Goal: Information Seeking & Learning: Learn about a topic

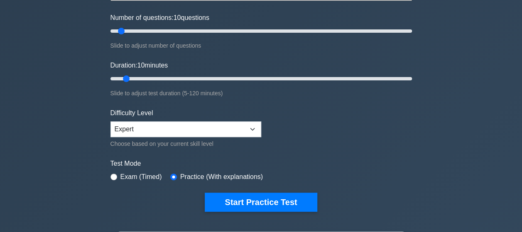
scroll to position [101, 0]
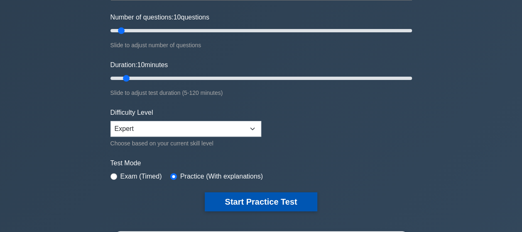
click at [256, 193] on button "Start Practice Test" at bounding box center [261, 202] width 112 height 19
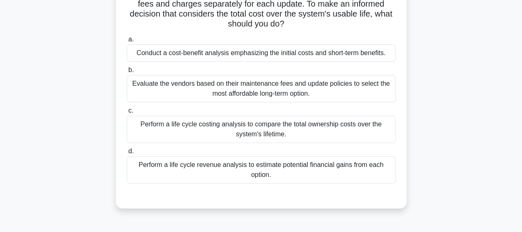
scroll to position [111, 0]
click at [237, 54] on div "Conduct a cost-benefit analysis emphasizing the initial costs and short-term be…" at bounding box center [261, 52] width 269 height 17
click at [127, 42] on input "a. Conduct a cost-benefit analysis emphasizing the initial costs and short-term…" at bounding box center [127, 39] width 0 height 5
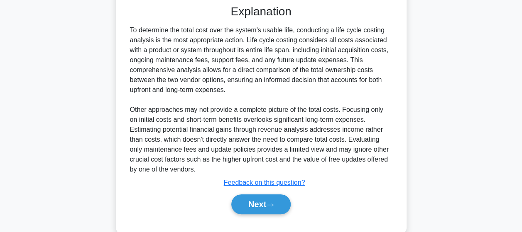
scroll to position [319, 0]
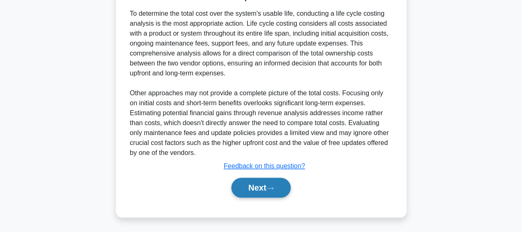
click at [239, 193] on button "Next" at bounding box center [260, 188] width 59 height 20
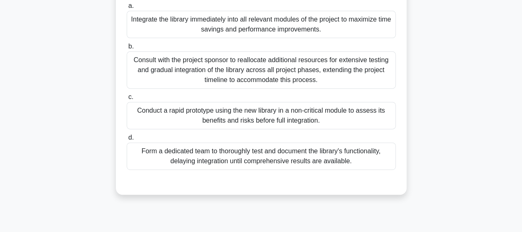
scroll to position [135, 0]
click at [349, 114] on div "Conduct a rapid prototype using the new library in a non-critical module to ass…" at bounding box center [261, 114] width 269 height 27
click at [127, 99] on input "c. Conduct a rapid prototype using the new library in a non-critical module to …" at bounding box center [127, 96] width 0 height 5
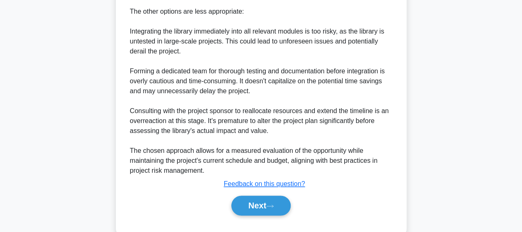
scroll to position [467, 0]
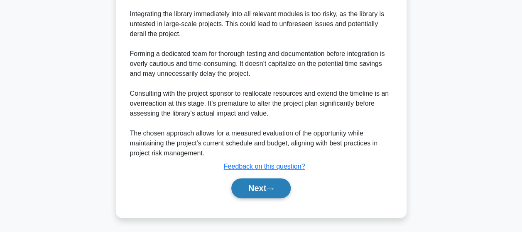
click at [242, 188] on button "Next" at bounding box center [260, 188] width 59 height 20
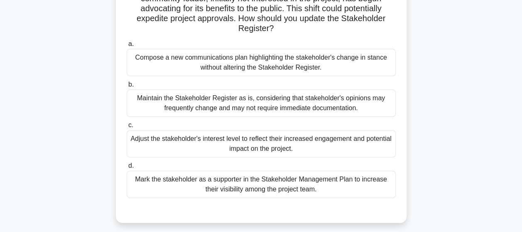
scroll to position [85, 0]
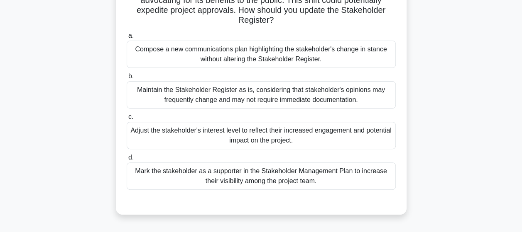
click at [283, 143] on div "Adjust the stakeholder's interest level to reflect their increased engagement a…" at bounding box center [261, 135] width 269 height 27
click at [127, 120] on input "c. Adjust the stakeholder's interest level to reflect their increased engagemen…" at bounding box center [127, 117] width 0 height 5
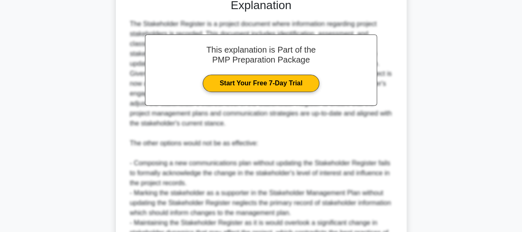
scroll to position [378, 0]
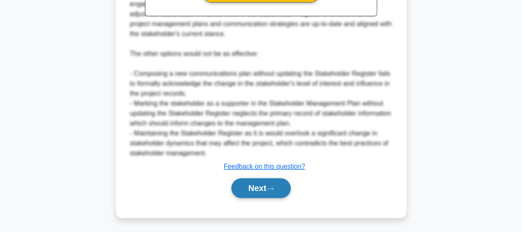
click at [262, 185] on button "Next" at bounding box center [260, 188] width 59 height 20
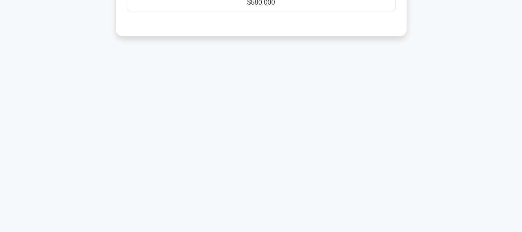
scroll to position [0, 0]
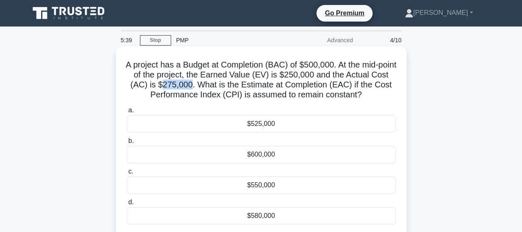
drag, startPoint x: 207, startPoint y: 85, endPoint x: 182, endPoint y: 85, distance: 25.7
click at [182, 85] on h5 "A project has a Budget at Completion (BAC) of $500,000. At the mid-point of the…" at bounding box center [261, 80] width 271 height 41
click at [344, 90] on h5 "A project has a Budget at Completion (BAC) of $500,000. At the mid-point of the…" at bounding box center [261, 80] width 271 height 41
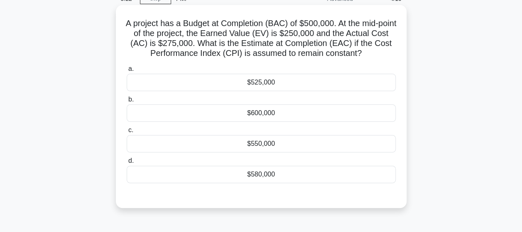
scroll to position [42, 0]
click at [266, 144] on div "$550,000" at bounding box center [261, 143] width 269 height 17
click at [127, 133] on input "c. $550,000" at bounding box center [127, 129] width 0 height 5
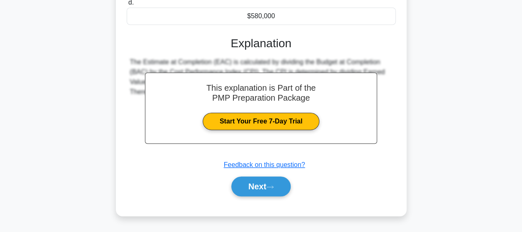
scroll to position [216, 0]
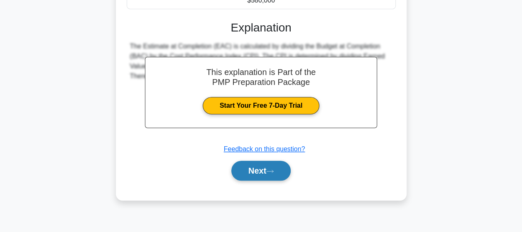
click at [253, 168] on button "Next" at bounding box center [260, 171] width 59 height 20
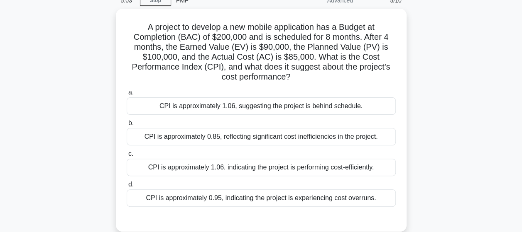
scroll to position [41, 0]
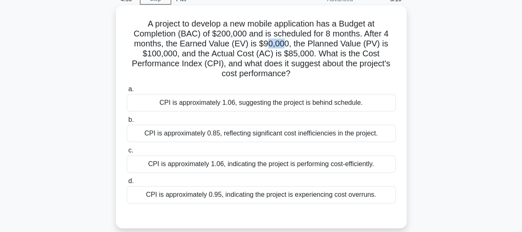
drag, startPoint x: 285, startPoint y: 46, endPoint x: 268, endPoint y: 45, distance: 17.1
click at [268, 45] on h5 "A project to develop a new mobile application has a Budget at Completion (BAC) …" at bounding box center [261, 49] width 271 height 61
click at [308, 50] on h5 "A project to develop a new mobile application has a Budget at Completion (BAC) …" at bounding box center [261, 49] width 271 height 61
click at [232, 106] on div "CPI is approximately 1.06, suggesting the project is behind schedule." at bounding box center [261, 102] width 269 height 17
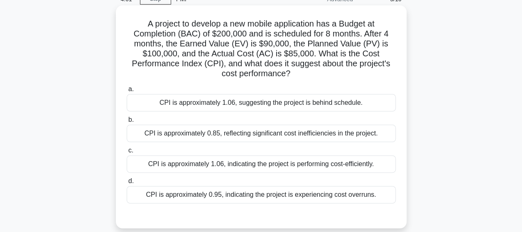
click at [127, 92] on input "a. CPI is approximately 1.06, suggesting the project is behind schedule." at bounding box center [127, 89] width 0 height 5
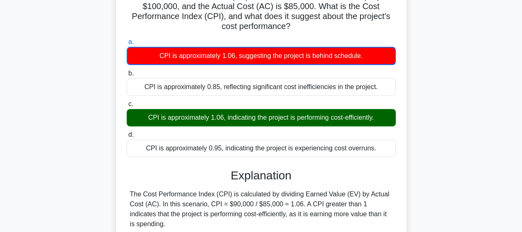
scroll to position [216, 0]
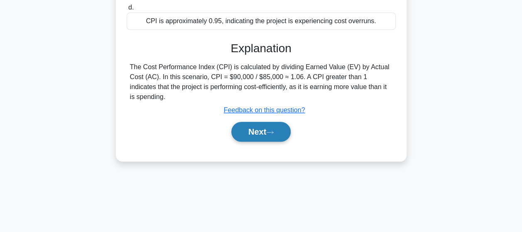
click at [261, 128] on button "Next" at bounding box center [260, 132] width 59 height 20
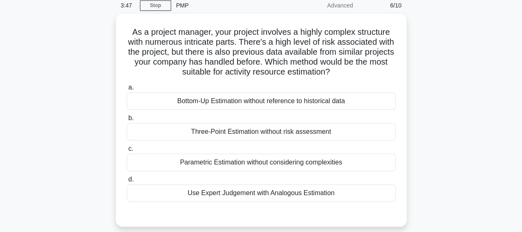
scroll to position [35, 0]
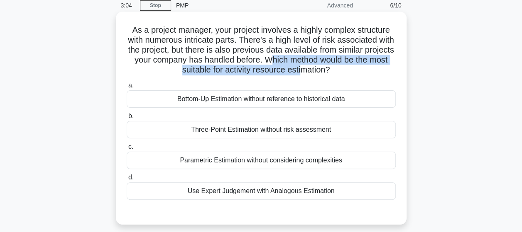
drag, startPoint x: 319, startPoint y: 71, endPoint x: 302, endPoint y: 60, distance: 20.0
click at [302, 60] on h5 "As a project manager, your project involves a highly complex structure with num…" at bounding box center [261, 50] width 271 height 51
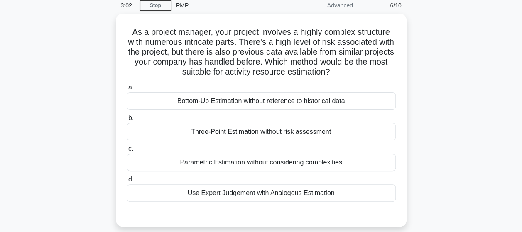
click at [436, 142] on div "As a project manager, your project involves a highly complex structure with num…" at bounding box center [260, 125] width 473 height 223
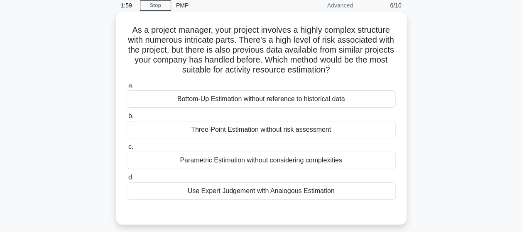
click at [286, 105] on div "Bottom-Up Estimation without reference to historical data" at bounding box center [261, 98] width 269 height 17
click at [127, 88] on input "a. Bottom-Up Estimation without reference to historical data" at bounding box center [127, 85] width 0 height 5
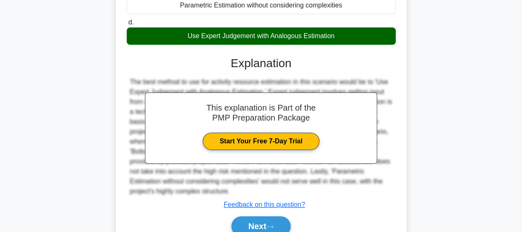
scroll to position [229, 0]
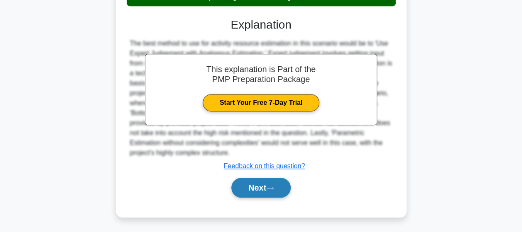
click at [258, 195] on button "Next" at bounding box center [260, 188] width 59 height 20
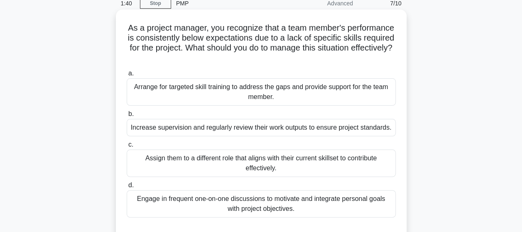
scroll to position [37, 0]
click at [225, 91] on div "Arrange for targeted skill training to address the gaps and provide support for…" at bounding box center [261, 91] width 269 height 27
click at [127, 76] on input "a. Arrange for targeted skill training to address the gaps and provide support …" at bounding box center [127, 73] width 0 height 5
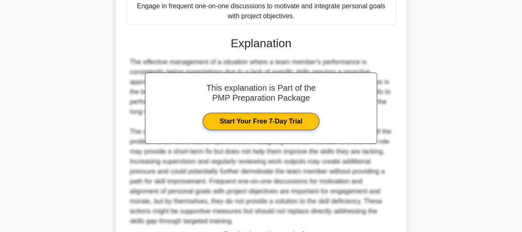
scroll to position [298, 0]
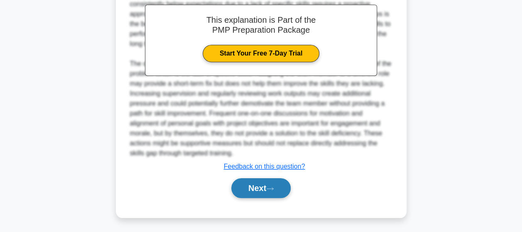
click at [261, 196] on button "Next" at bounding box center [260, 188] width 59 height 20
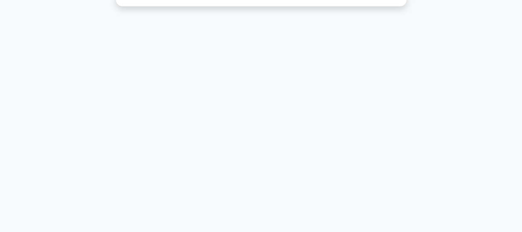
scroll to position [0, 0]
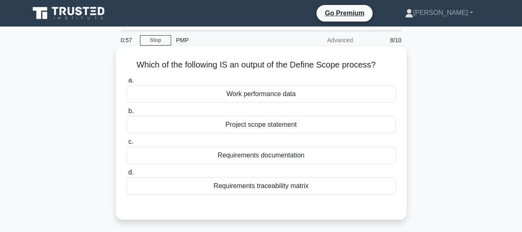
click at [257, 156] on div "Requirements documentation" at bounding box center [261, 155] width 269 height 17
click at [127, 145] on input "c. Requirements documentation" at bounding box center [127, 141] width 0 height 5
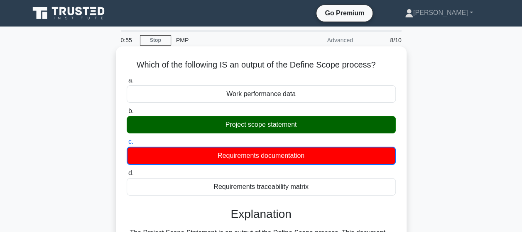
scroll to position [216, 0]
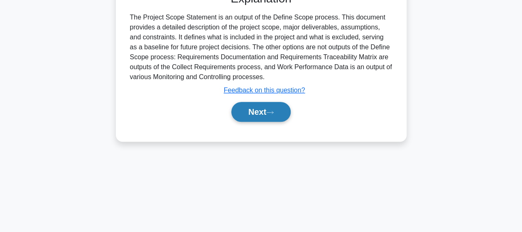
click at [258, 114] on button "Next" at bounding box center [260, 112] width 59 height 20
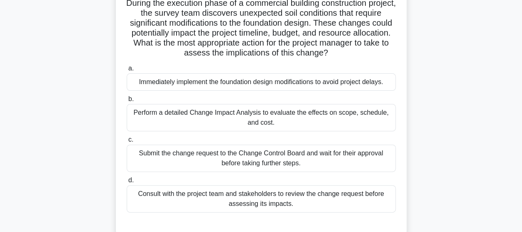
scroll to position [74, 0]
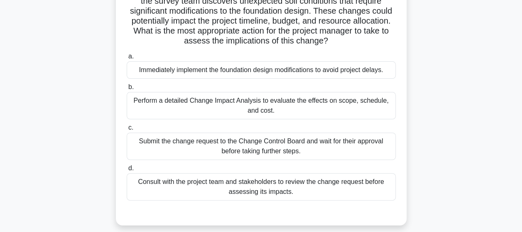
click at [228, 103] on div "Perform a detailed Change Impact Analysis to evaluate the effects on scope, sch…" at bounding box center [261, 105] width 269 height 27
click at [127, 90] on input "b. Perform a detailed Change Impact Analysis to evaluate the effects on scope, …" at bounding box center [127, 87] width 0 height 5
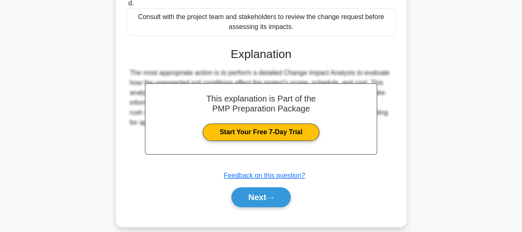
scroll to position [248, 0]
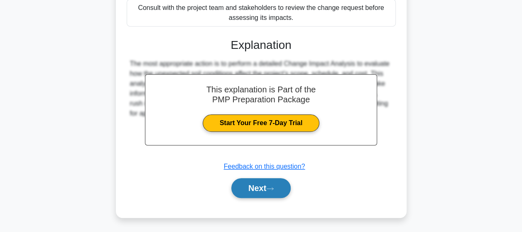
click at [244, 188] on button "Next" at bounding box center [260, 188] width 59 height 20
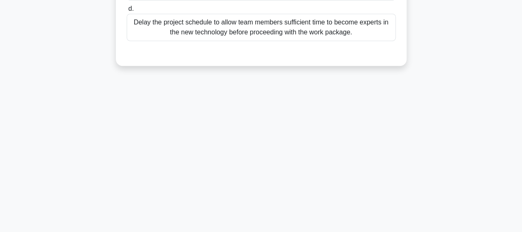
scroll to position [0, 0]
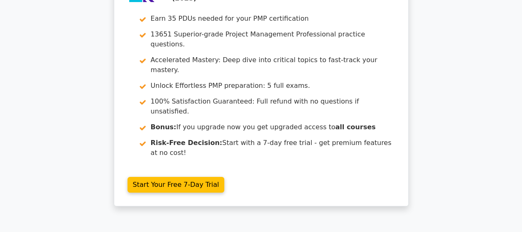
scroll to position [1587, 0]
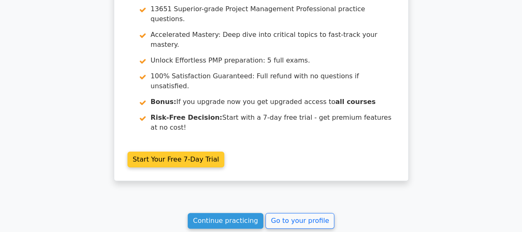
click at [225, 152] on link "Start Your Free 7-Day Trial" at bounding box center [175, 160] width 97 height 16
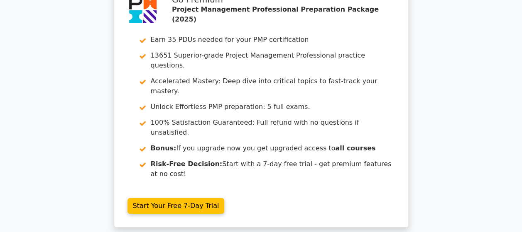
scroll to position [1587, 0]
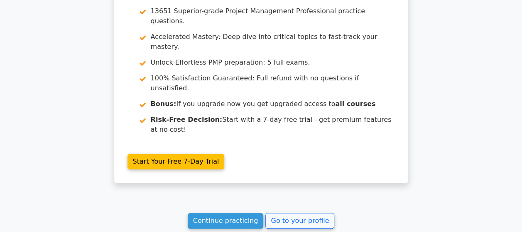
click at [242, 213] on link "Continue practicing" at bounding box center [226, 221] width 76 height 16
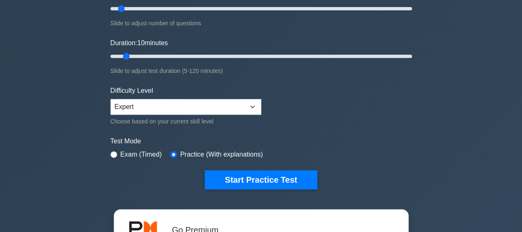
scroll to position [124, 0]
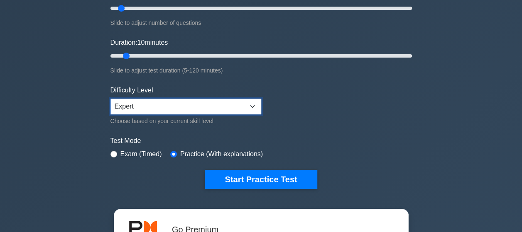
click at [247, 109] on select "Beginner Intermediate Expert" at bounding box center [185, 107] width 151 height 16
click at [328, 127] on form "Topics Scope Management Time Management Cost Management Quality Management Risk…" at bounding box center [260, 61] width 301 height 256
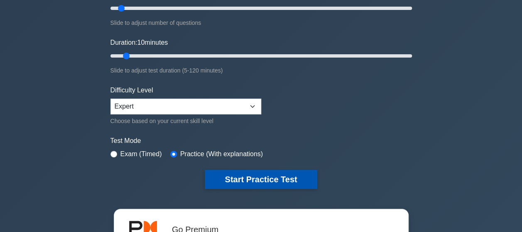
click at [250, 180] on button "Start Practice Test" at bounding box center [261, 179] width 112 height 19
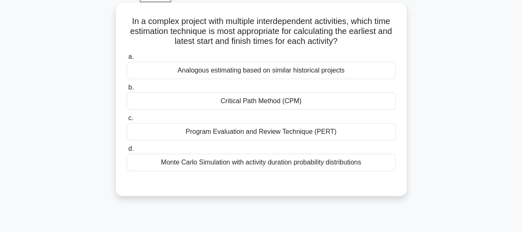
scroll to position [44, 0]
click at [276, 103] on div "Critical Path Method (CPM)" at bounding box center [261, 100] width 269 height 17
click at [127, 90] on input "b. Critical Path Method (CPM)" at bounding box center [127, 87] width 0 height 5
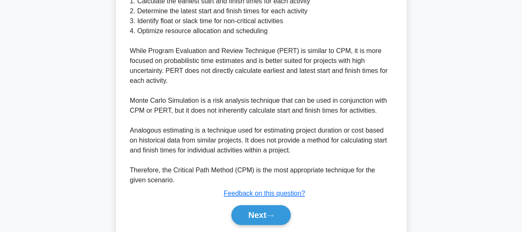
scroll to position [358, 0]
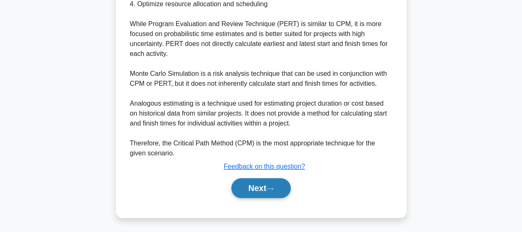
click at [276, 193] on button "Next" at bounding box center [260, 188] width 59 height 20
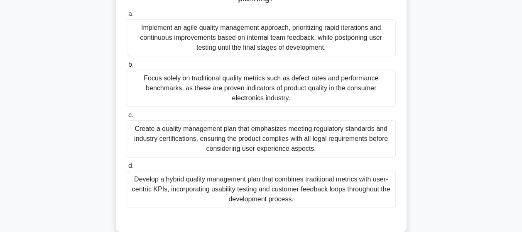
scroll to position [133, 0]
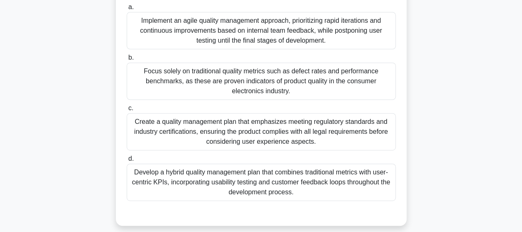
click at [357, 179] on div "Develop a hybrid quality management plan that combines traditional metrics with…" at bounding box center [261, 182] width 269 height 37
click at [127, 162] on input "d. Develop a hybrid quality management plan that combines traditional metrics w…" at bounding box center [127, 158] width 0 height 5
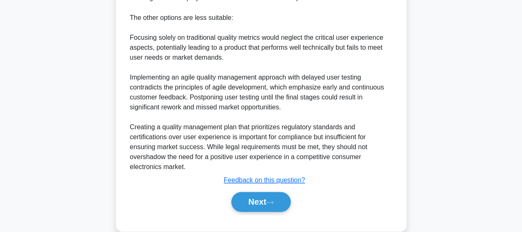
scroll to position [497, 0]
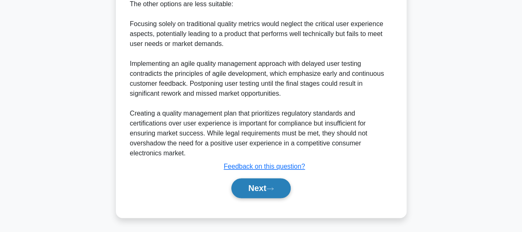
click at [272, 185] on button "Next" at bounding box center [260, 188] width 59 height 20
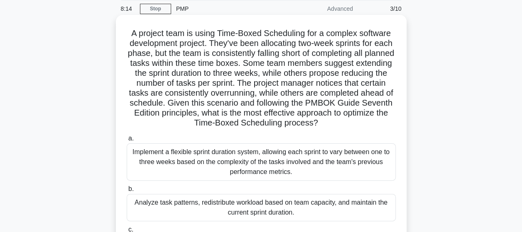
scroll to position [30, 0]
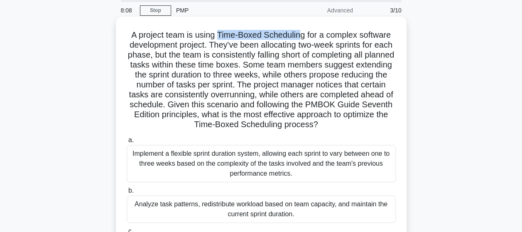
drag, startPoint x: 301, startPoint y: 37, endPoint x: 217, endPoint y: 35, distance: 83.8
click at [217, 35] on h5 "A project team is using Time-Boxed Scheduling for a complex software developmen…" at bounding box center [261, 80] width 271 height 100
copy h5 "Time-Boxed Schedulin"
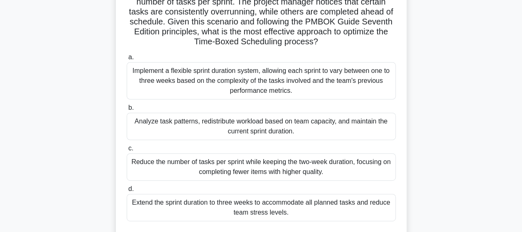
scroll to position [114, 0]
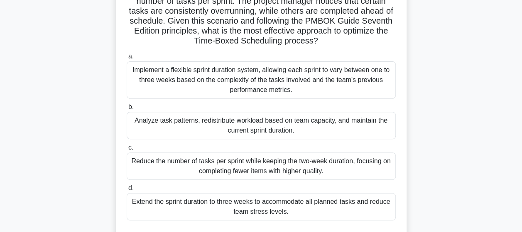
click at [221, 171] on div "Reduce the number of tasks per sprint while keeping the two-week duration, focu…" at bounding box center [261, 166] width 269 height 27
click at [127, 151] on input "c. Reduce the number of tasks per sprint while keeping the two-week duration, f…" at bounding box center [127, 147] width 0 height 5
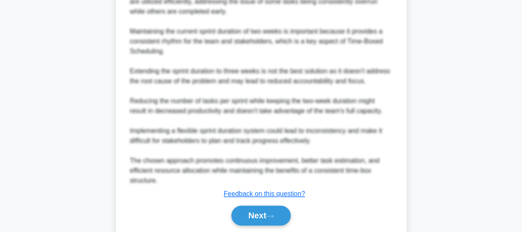
scroll to position [501, 0]
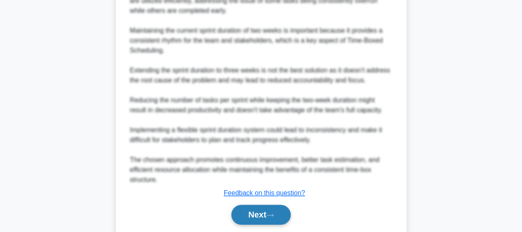
click at [262, 214] on button "Next" at bounding box center [260, 215] width 59 height 20
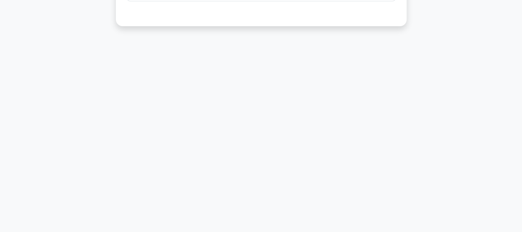
scroll to position [0, 0]
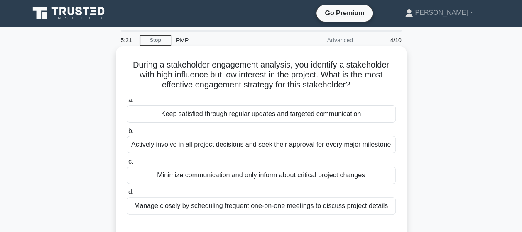
click at [218, 112] on div "Keep satisfied through regular updates and targeted communication" at bounding box center [261, 113] width 269 height 17
click at [127, 103] on input "a. Keep satisfied through regular updates and targeted communication" at bounding box center [127, 100] width 0 height 5
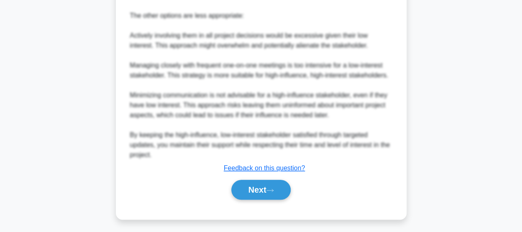
scroll to position [378, 0]
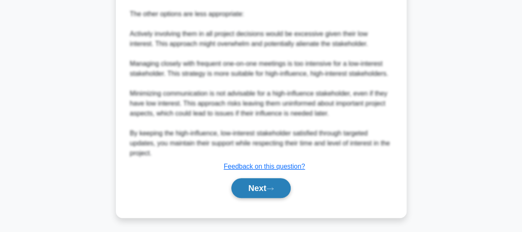
click at [252, 184] on button "Next" at bounding box center [260, 188] width 59 height 20
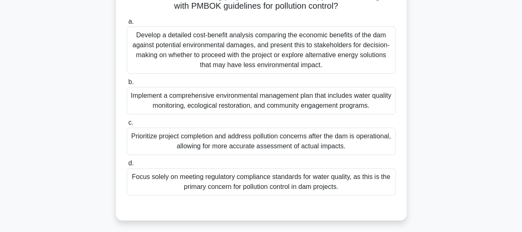
scroll to position [120, 0]
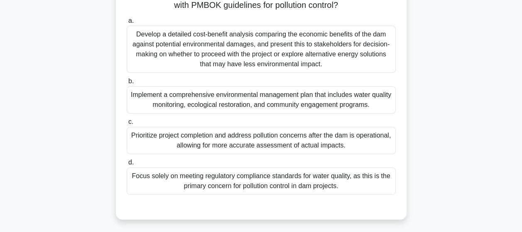
click at [235, 102] on div "Implement a comprehensive environmental management plan that includes water qua…" at bounding box center [261, 99] width 269 height 27
click at [127, 84] on input "b. Implement a comprehensive environmental management plan that includes water …" at bounding box center [127, 81] width 0 height 5
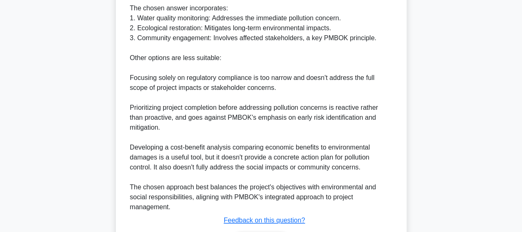
scroll to position [477, 0]
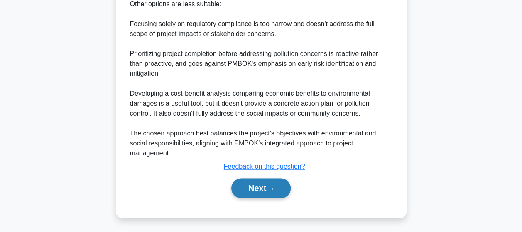
click at [259, 195] on button "Next" at bounding box center [260, 188] width 59 height 20
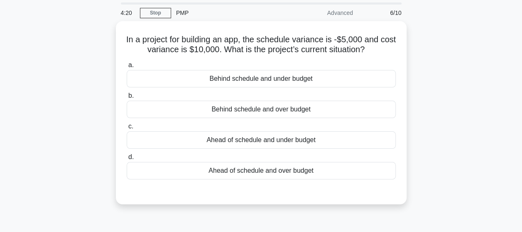
scroll to position [0, 0]
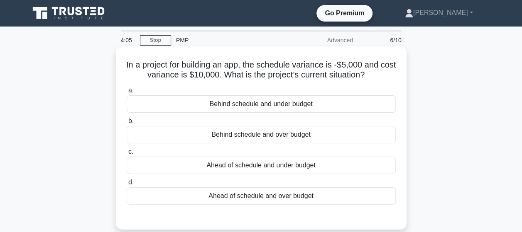
click at [277, 103] on div "Behind schedule and under budget" at bounding box center [261, 103] width 269 height 17
click at [127, 93] on input "a. Behind schedule and under budget" at bounding box center [127, 90] width 0 height 5
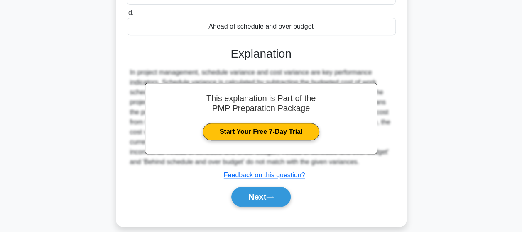
scroll to position [216, 0]
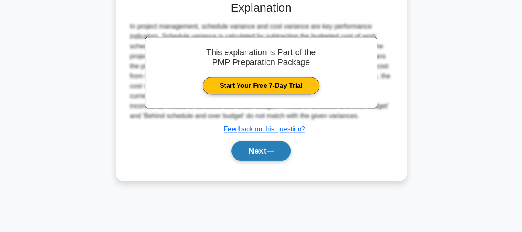
click at [267, 149] on button "Next" at bounding box center [260, 151] width 59 height 20
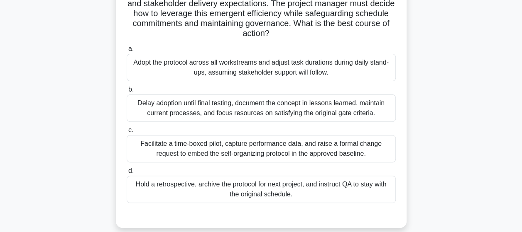
scroll to position [92, 0]
click at [226, 156] on div "Facilitate a time-boxed pilot, capture performance data, and raise a formal cha…" at bounding box center [261, 148] width 269 height 27
click at [127, 133] on input "c. Facilitate a time-boxed pilot, capture performance data, and raise a formal …" at bounding box center [127, 129] width 0 height 5
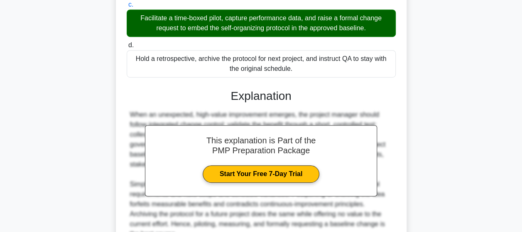
scroll to position [298, 0]
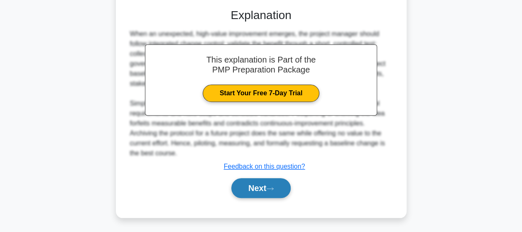
click at [247, 187] on button "Next" at bounding box center [260, 188] width 59 height 20
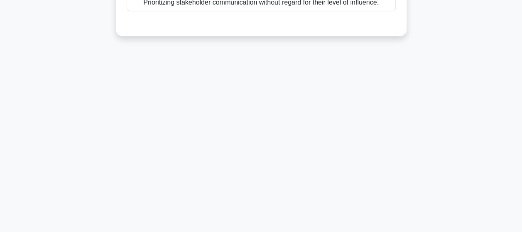
scroll to position [0, 0]
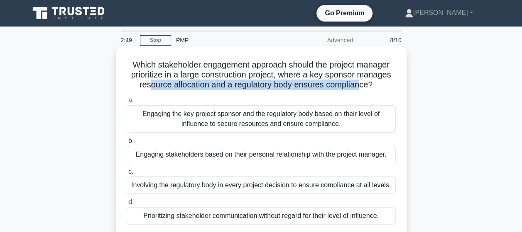
drag, startPoint x: 146, startPoint y: 86, endPoint x: 361, endPoint y: 88, distance: 215.8
click at [361, 88] on h5 "Which stakeholder engagement approach should the project manager prioritize in …" at bounding box center [261, 75] width 271 height 31
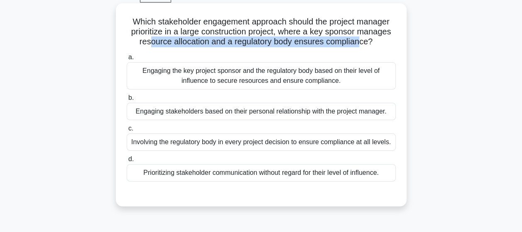
scroll to position [44, 0]
click at [211, 45] on h5 "Which stakeholder engagement approach should the project manager prioritize in …" at bounding box center [261, 31] width 271 height 31
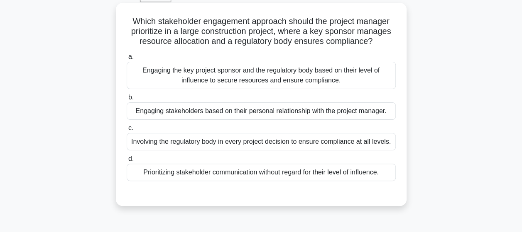
click at [220, 81] on div "Engaging the key project sponsor and the regulatory body based on their level o…" at bounding box center [261, 75] width 269 height 27
click at [127, 60] on input "a. Engaging the key project sponsor and the regulatory body based on their leve…" at bounding box center [127, 56] width 0 height 5
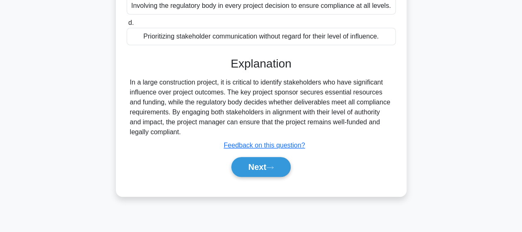
scroll to position [216, 0]
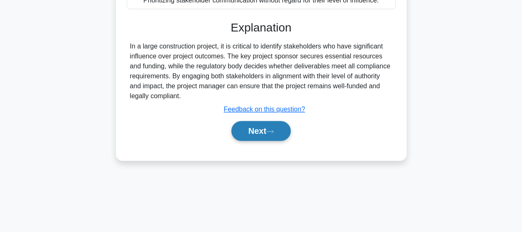
click at [261, 135] on button "Next" at bounding box center [260, 131] width 59 height 20
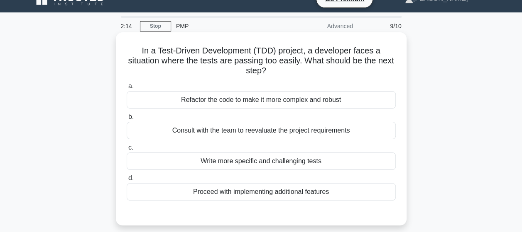
scroll to position [15, 0]
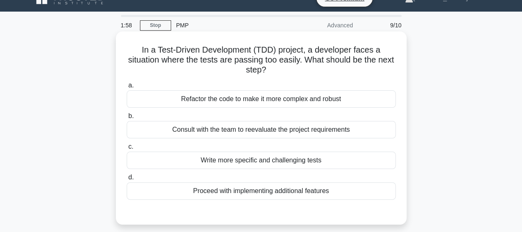
click at [244, 166] on div "Write more specific and challenging tests" at bounding box center [261, 160] width 269 height 17
click at [127, 150] on input "c. Write more specific and challenging tests" at bounding box center [127, 146] width 0 height 5
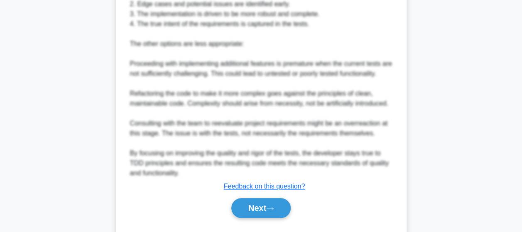
scroll to position [358, 0]
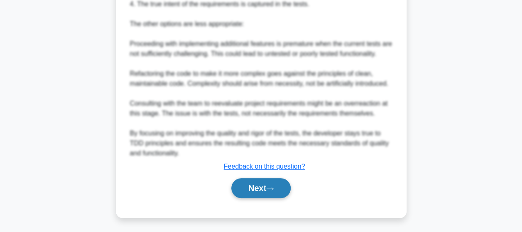
click at [261, 192] on button "Next" at bounding box center [260, 188] width 59 height 20
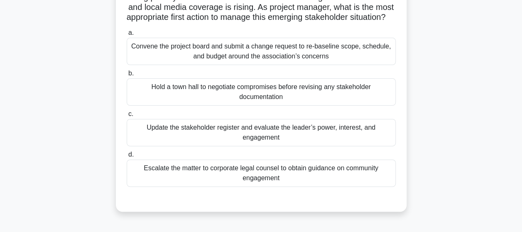
scroll to position [88, 0]
click at [244, 187] on div "Escalate the matter to corporate legal counsel to obtain guidance on community …" at bounding box center [261, 172] width 269 height 27
click at [127, 157] on input "d. Escalate the matter to corporate legal counsel to obtain guidance on communi…" at bounding box center [127, 154] width 0 height 5
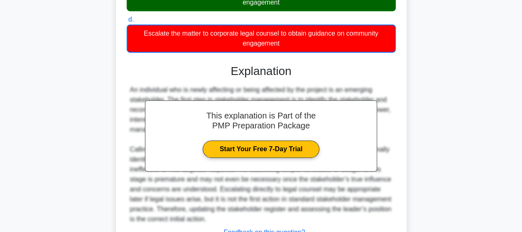
scroll to position [299, 0]
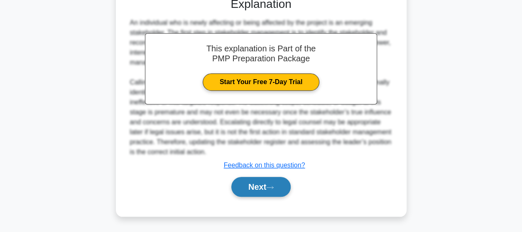
click at [260, 186] on button "Next" at bounding box center [260, 187] width 59 height 20
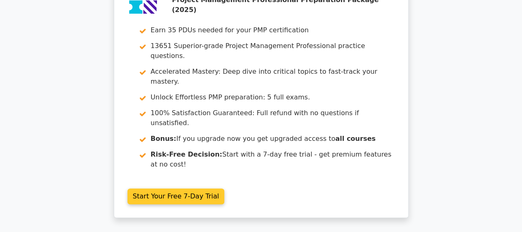
scroll to position [1661, 0]
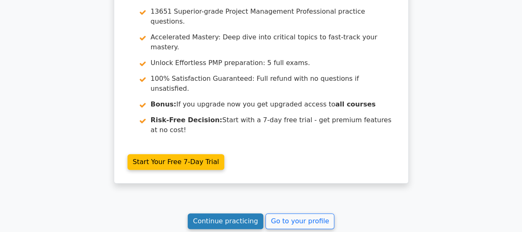
click at [248, 214] on link "Continue practicing" at bounding box center [226, 222] width 76 height 16
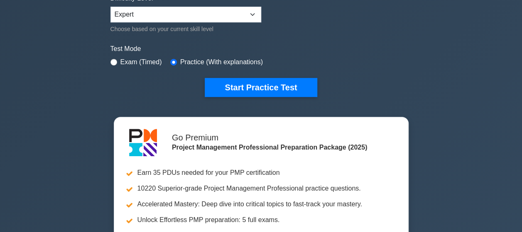
scroll to position [224, 0]
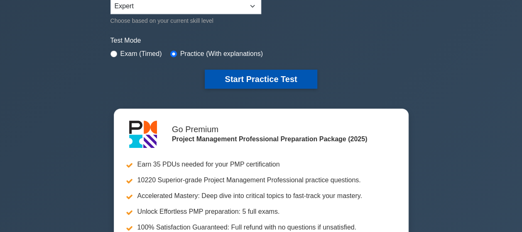
click at [287, 80] on button "Start Practice Test" at bounding box center [261, 79] width 112 height 19
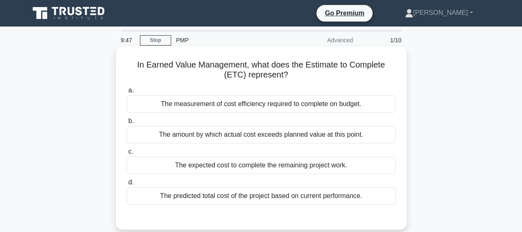
click at [227, 199] on div "The predicted total cost of the project based on current performance." at bounding box center [261, 196] width 269 height 17
click at [127, 185] on input "d. The predicted total cost of the project based on current performance." at bounding box center [127, 182] width 0 height 5
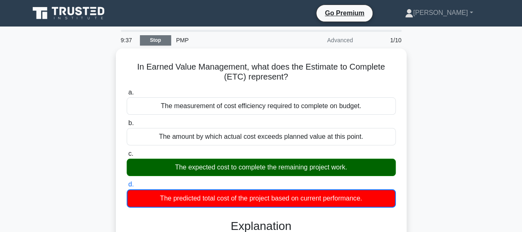
click at [156, 37] on link "Stop" at bounding box center [155, 40] width 31 height 10
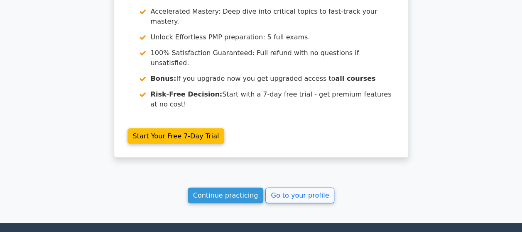
scroll to position [817, 0]
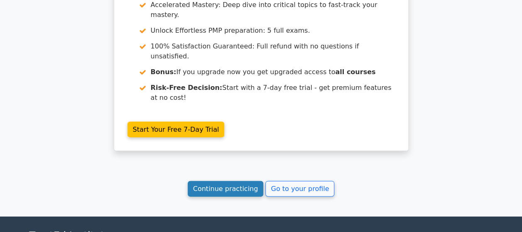
click at [230, 181] on link "Continue practicing" at bounding box center [226, 189] width 76 height 16
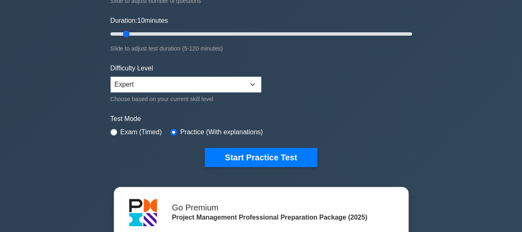
scroll to position [145, 0]
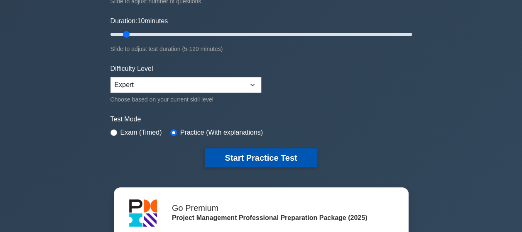
click at [254, 154] on button "Start Practice Test" at bounding box center [261, 158] width 112 height 19
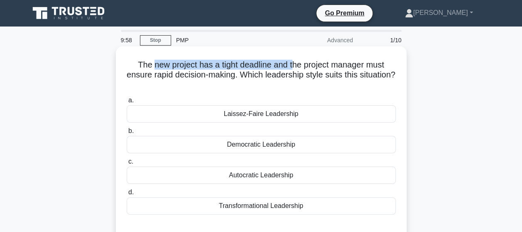
drag, startPoint x: 150, startPoint y: 67, endPoint x: 292, endPoint y: 66, distance: 141.5
click at [292, 66] on h5 "The new project has a tight deadline and the project manager must ensure rapid …" at bounding box center [261, 75] width 271 height 31
click at [179, 81] on h5 "The new project has a tight deadline and the project manager must ensure rapid …" at bounding box center [261, 75] width 271 height 31
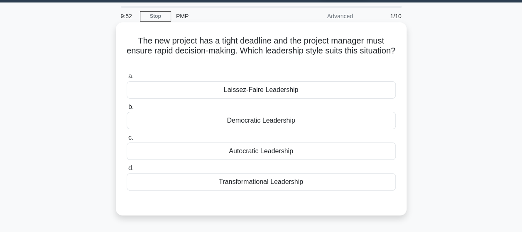
scroll to position [25, 0]
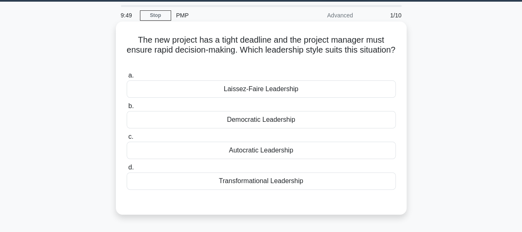
click at [252, 155] on div "Autocratic Leadership" at bounding box center [261, 150] width 269 height 17
click at [127, 140] on input "c. Autocratic Leadership" at bounding box center [127, 136] width 0 height 5
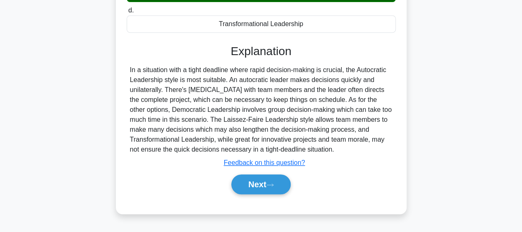
scroll to position [216, 0]
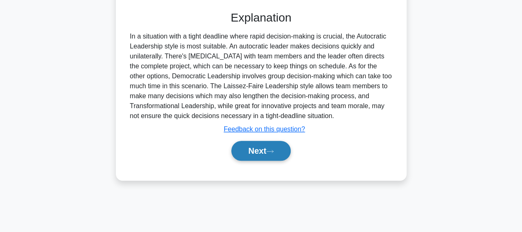
click at [262, 150] on button "Next" at bounding box center [260, 151] width 59 height 20
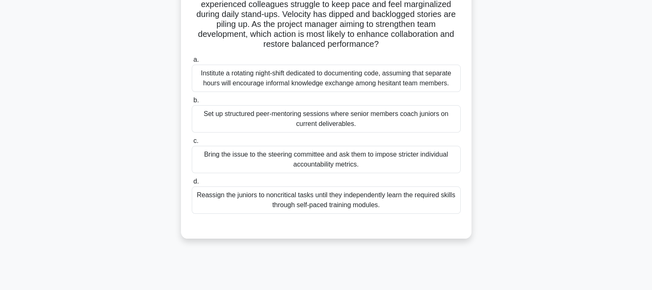
scroll to position [80, 0]
click at [308, 129] on div "Set up structured peer-mentoring sessions where senior members coach juniors on…" at bounding box center [326, 119] width 269 height 27
click at [192, 104] on input "b. Set up structured peer-mentoring sessions where senior members coach juniors…" at bounding box center [192, 100] width 0 height 5
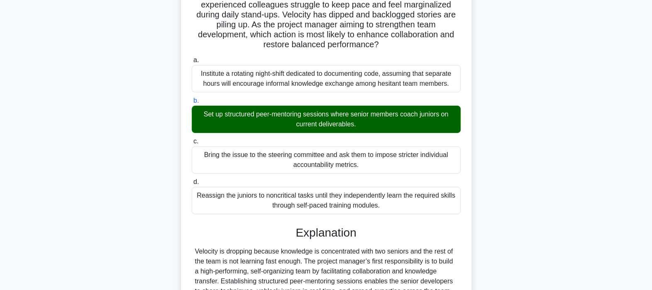
scroll to position [251, 0]
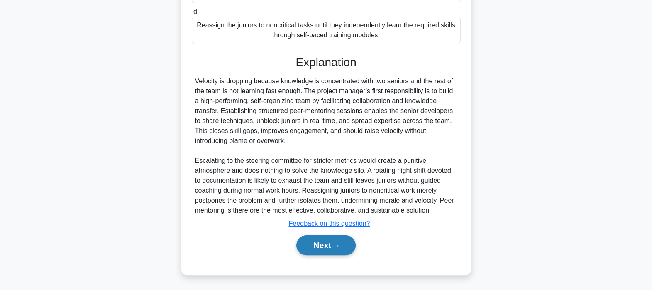
click at [327, 232] on button "Next" at bounding box center [325, 246] width 59 height 20
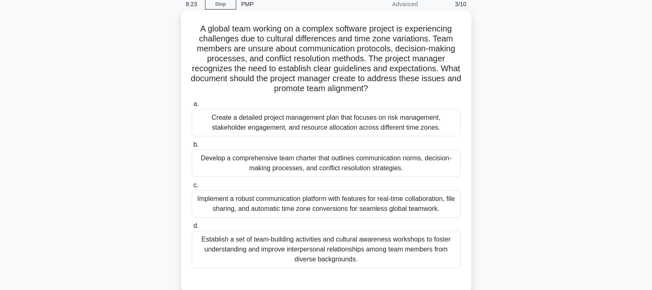
scroll to position [43, 0]
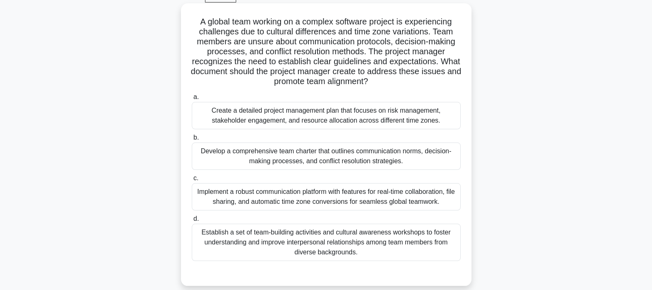
click at [431, 163] on div "Develop a comprehensive team charter that outlines communication norms, decisio…" at bounding box center [326, 156] width 269 height 27
click at [192, 141] on input "b. Develop a comprehensive team charter that outlines communication norms, deci…" at bounding box center [192, 137] width 0 height 5
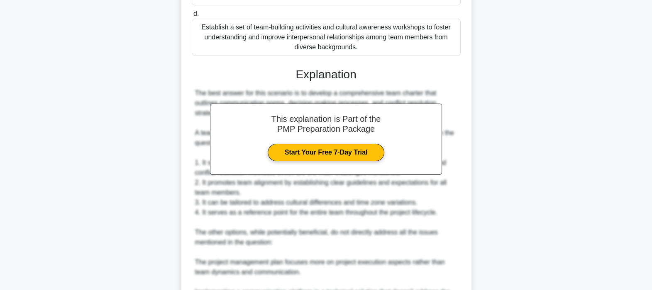
scroll to position [400, 0]
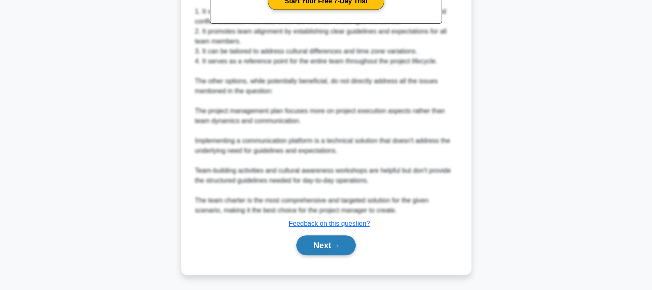
click at [322, 232] on button "Next" at bounding box center [325, 246] width 59 height 20
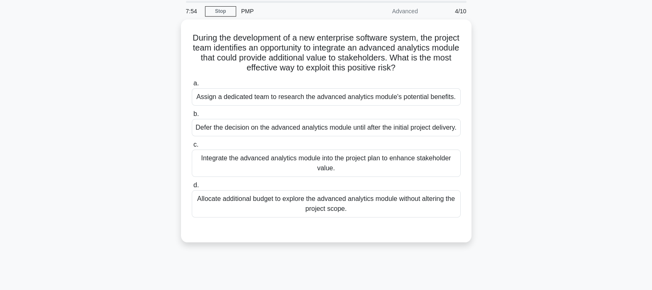
scroll to position [21, 0]
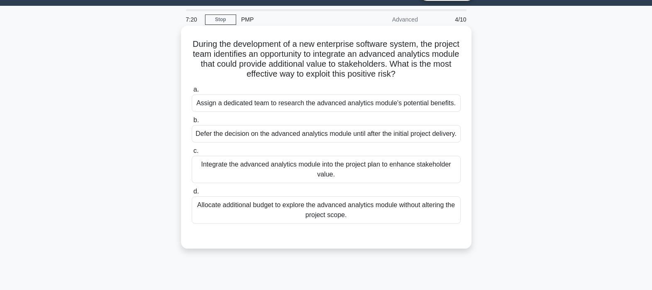
click at [292, 143] on div "Defer the decision on the advanced analytics module until after the initial pro…" at bounding box center [326, 133] width 269 height 17
click at [192, 123] on input "b. Defer the decision on the advanced analytics module until after the initial …" at bounding box center [192, 120] width 0 height 5
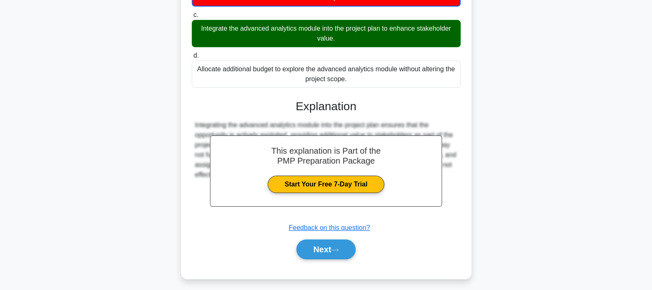
scroll to position [172, 0]
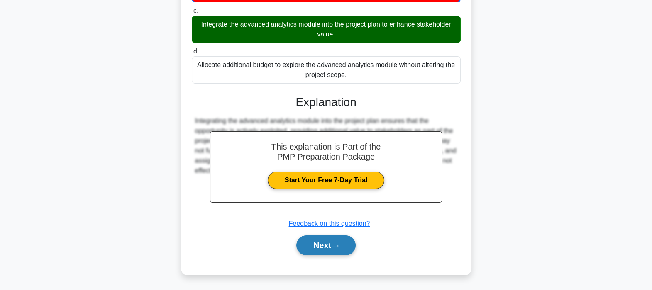
click at [320, 232] on button "Next" at bounding box center [325, 246] width 59 height 20
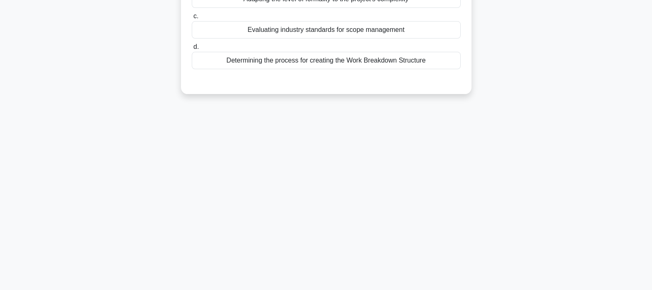
scroll to position [0, 0]
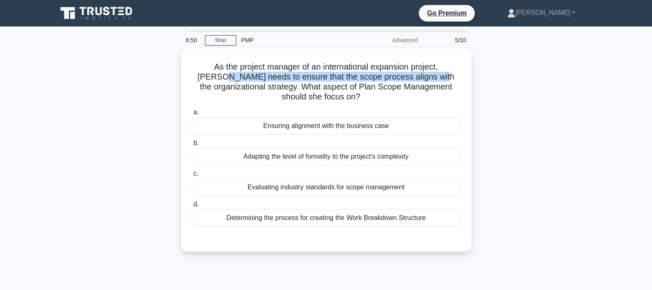
drag, startPoint x: 234, startPoint y: 79, endPoint x: 480, endPoint y: 81, distance: 246.1
click at [480, 81] on div "As the project manager of an international expansion project, Samantha needs to…" at bounding box center [326, 155] width 548 height 213
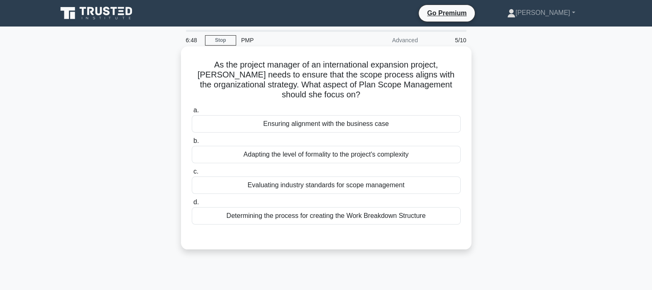
click at [328, 84] on h5 "As the project manager of an international expansion project, Samantha needs to…" at bounding box center [326, 80] width 271 height 41
click at [327, 129] on div "Ensuring alignment with the business case" at bounding box center [326, 123] width 269 height 17
click at [192, 113] on input "a. Ensuring alignment with the business case" at bounding box center [192, 110] width 0 height 5
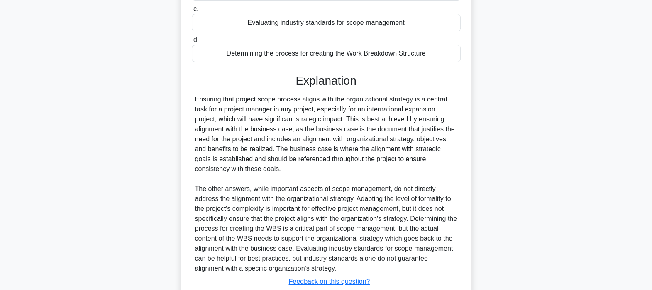
scroll to position [215, 0]
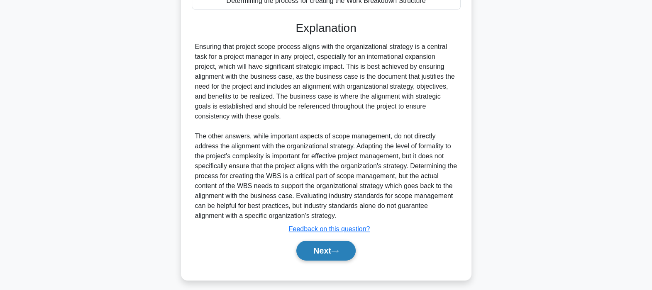
click at [330, 232] on button "Next" at bounding box center [325, 251] width 59 height 20
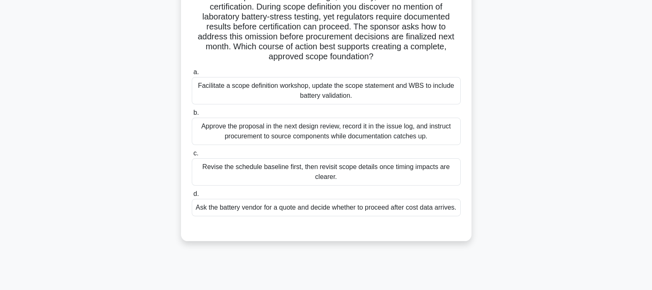
scroll to position [87, 0]
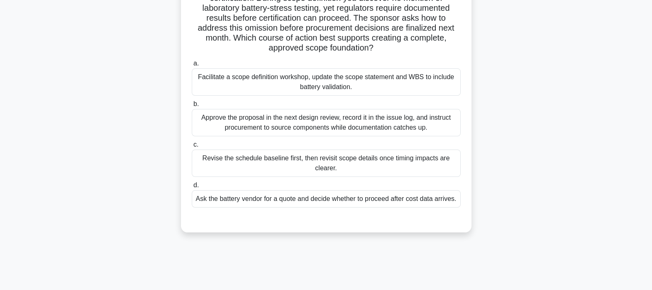
click at [317, 78] on div "Facilitate a scope definition workshop, update the scope statement and WBS to i…" at bounding box center [326, 81] width 269 height 27
click at [192, 66] on input "a. Facilitate a scope definition workshop, update the scope statement and WBS t…" at bounding box center [192, 63] width 0 height 5
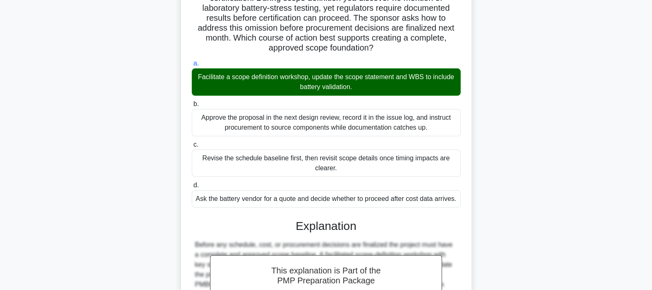
scroll to position [230, 0]
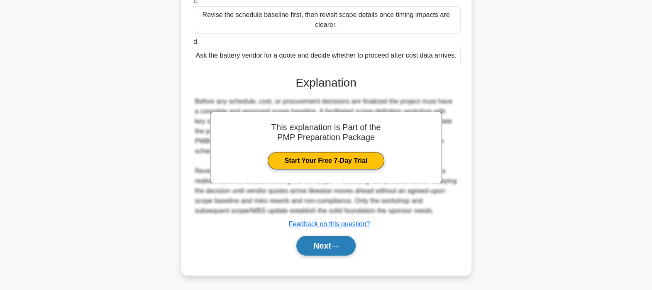
click at [326, 232] on button "Next" at bounding box center [325, 246] width 59 height 20
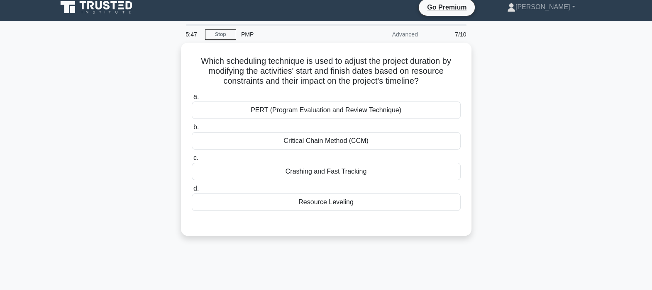
scroll to position [5, 0]
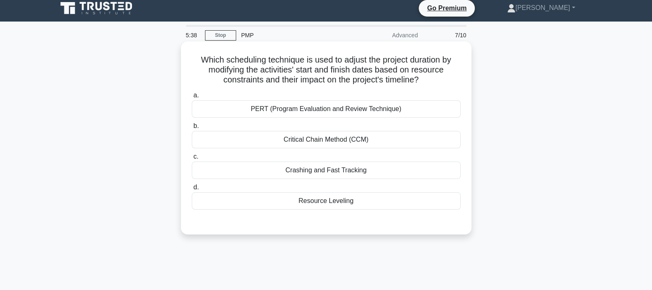
click at [345, 205] on div "Resource Leveling" at bounding box center [326, 201] width 269 height 17
click at [192, 190] on input "d. Resource Leveling" at bounding box center [192, 187] width 0 height 5
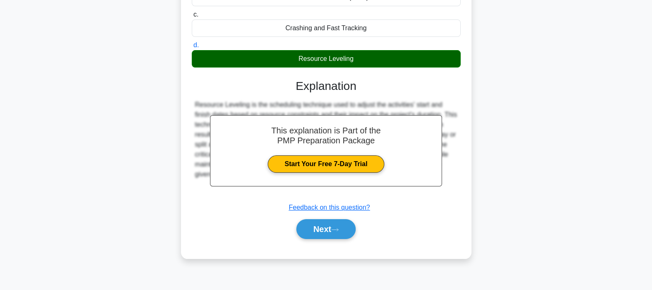
scroll to position [158, 0]
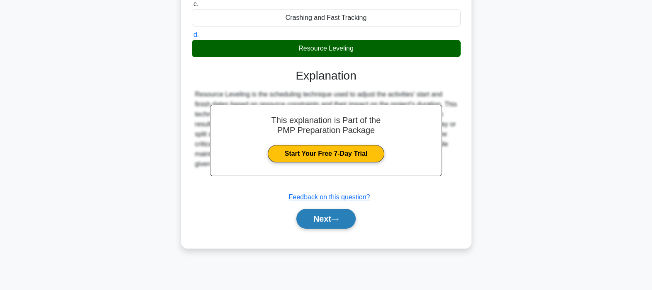
click at [325, 220] on button "Next" at bounding box center [325, 219] width 59 height 20
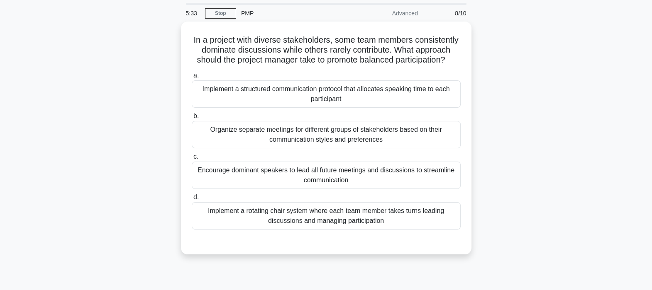
scroll to position [24, 0]
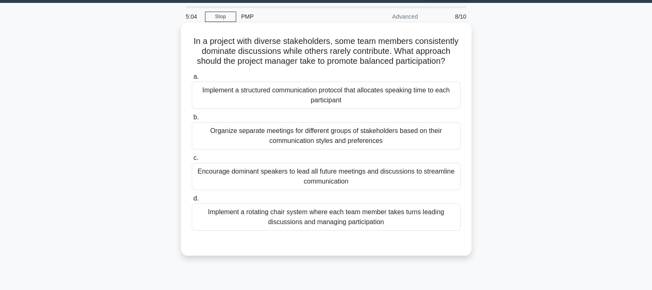
click at [386, 131] on div "Organize separate meetings for different groups of stakeholders based on their …" at bounding box center [326, 135] width 269 height 27
click at [192, 120] on input "b. Organize separate meetings for different groups of stakeholders based on the…" at bounding box center [192, 117] width 0 height 5
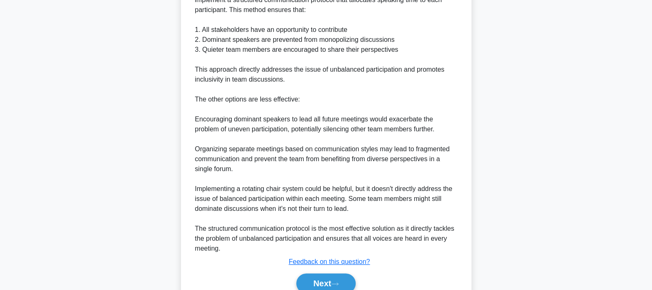
scroll to position [341, 0]
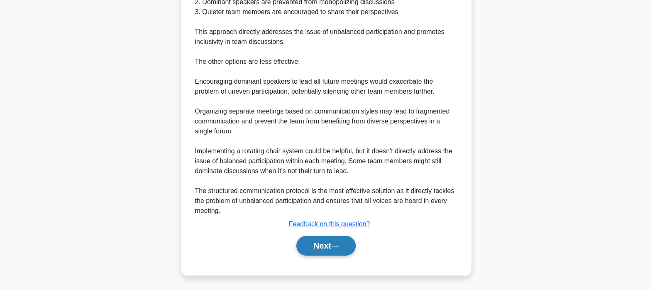
click at [339, 232] on icon at bounding box center [334, 246] width 7 height 5
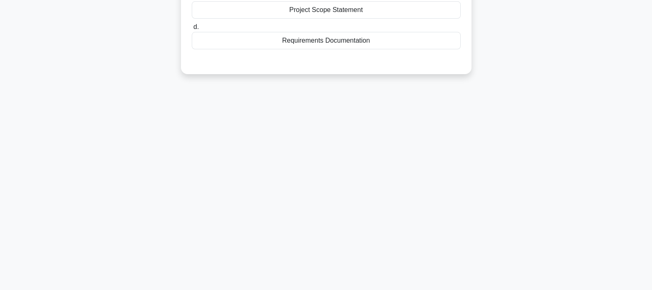
scroll to position [0, 0]
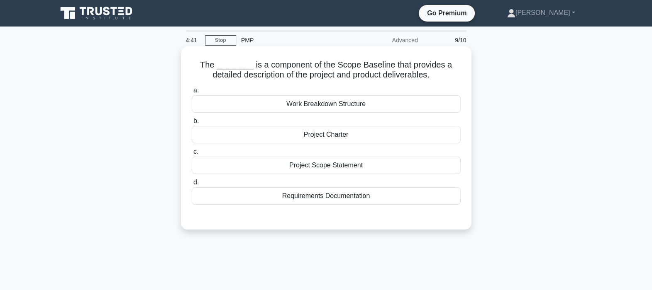
click at [316, 160] on div "Project Scope Statement" at bounding box center [326, 165] width 269 height 17
click at [192, 155] on input "c. Project Scope Statement" at bounding box center [192, 151] width 0 height 5
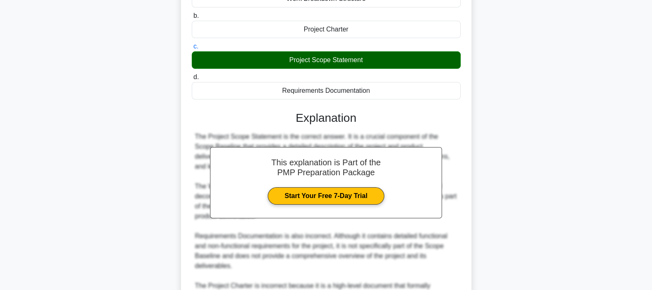
scroll to position [211, 0]
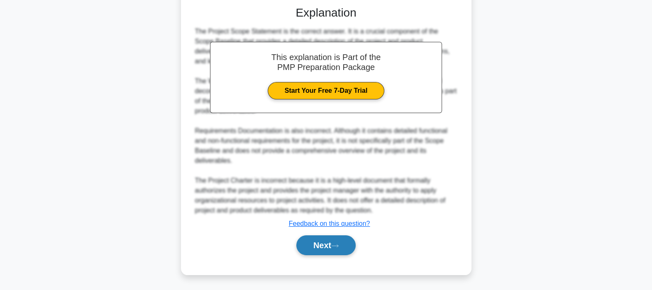
click at [332, 232] on button "Next" at bounding box center [325, 246] width 59 height 20
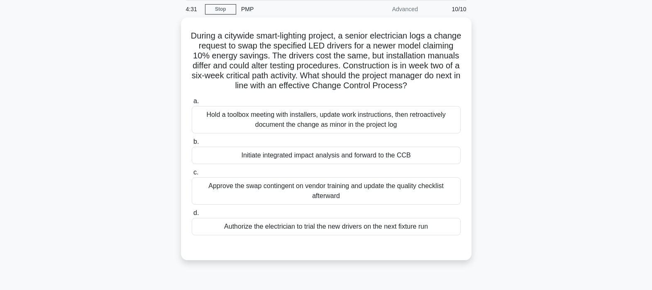
scroll to position [32, 0]
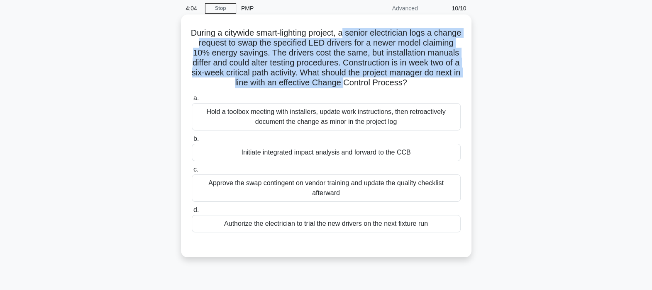
drag, startPoint x: 361, startPoint y: 36, endPoint x: 383, endPoint y: 85, distance: 53.5
click at [383, 85] on h5 "During a citywide smart-lighting project, a senior electrician logs a change re…" at bounding box center [326, 58] width 271 height 61
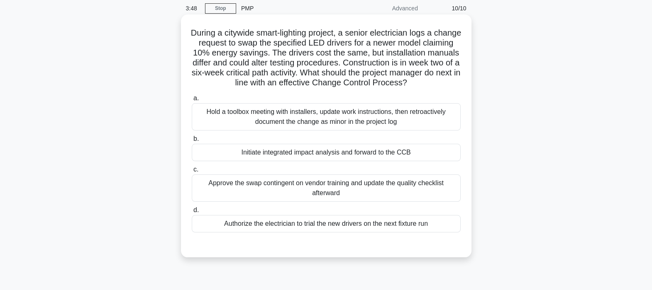
click at [312, 154] on div "Initiate integrated impact analysis and forward to the CCB" at bounding box center [326, 152] width 269 height 17
click at [192, 142] on input "b. Initiate integrated impact analysis and forward to the CCB" at bounding box center [192, 139] width 0 height 5
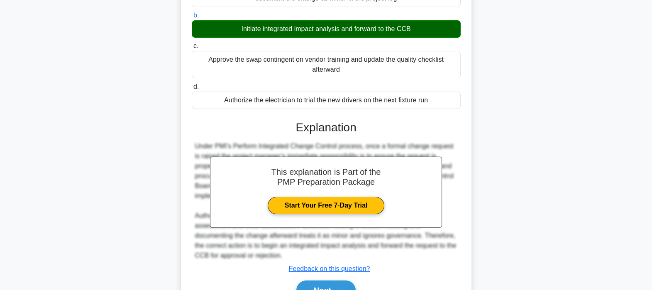
scroll to position [201, 0]
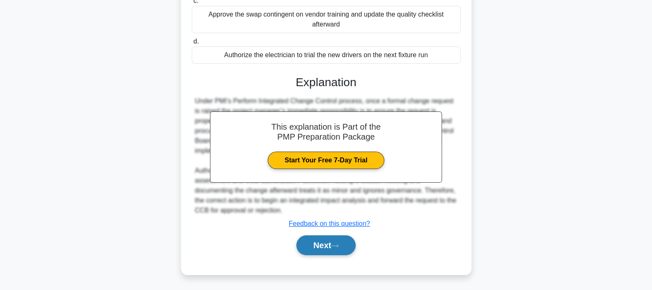
click at [325, 232] on button "Next" at bounding box center [325, 246] width 59 height 20
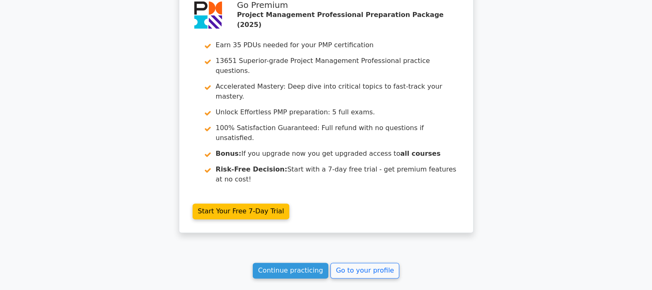
scroll to position [1429, 0]
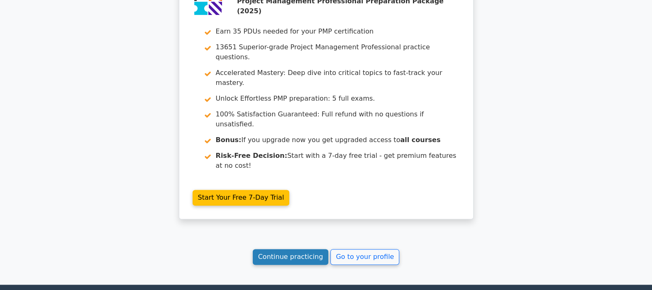
click at [298, 249] on link "Continue practicing" at bounding box center [291, 257] width 76 height 16
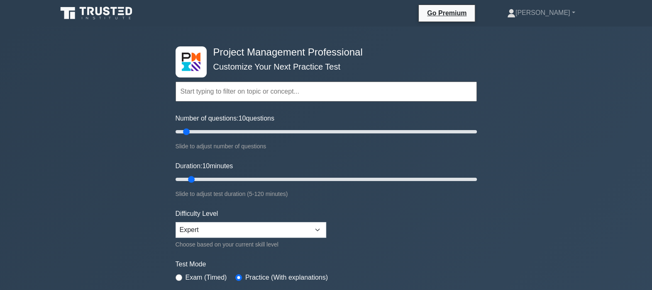
scroll to position [103, 0]
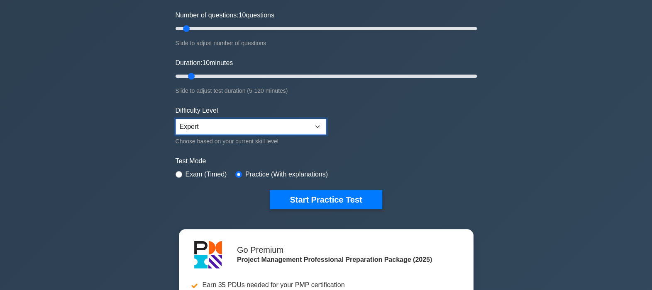
click at [253, 129] on select "Beginner Intermediate Expert" at bounding box center [251, 127] width 151 height 16
select select "intermediate"
click at [176, 119] on select "Beginner Intermediate Expert" at bounding box center [251, 127] width 151 height 16
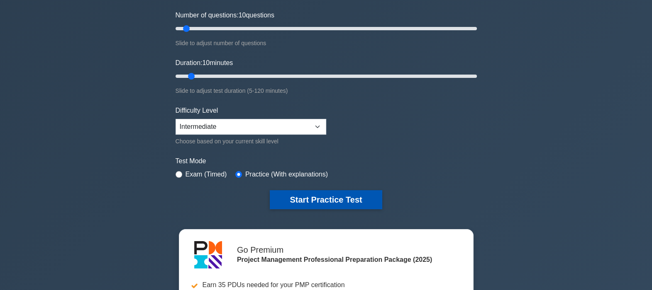
click at [347, 198] on button "Start Practice Test" at bounding box center [326, 199] width 112 height 19
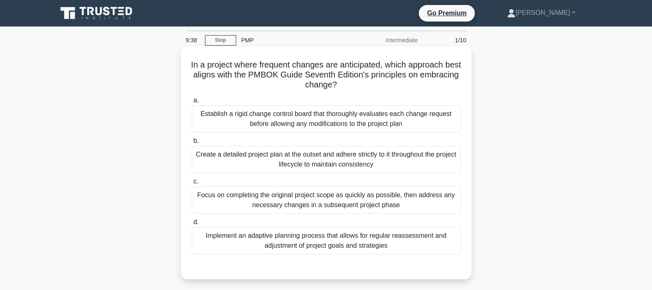
click at [272, 241] on div "Implement an adaptive planning process that allows for regular reassessment and…" at bounding box center [326, 240] width 269 height 27
click at [192, 225] on input "d. Implement an adaptive planning process that allows for regular reassessment …" at bounding box center [192, 222] width 0 height 5
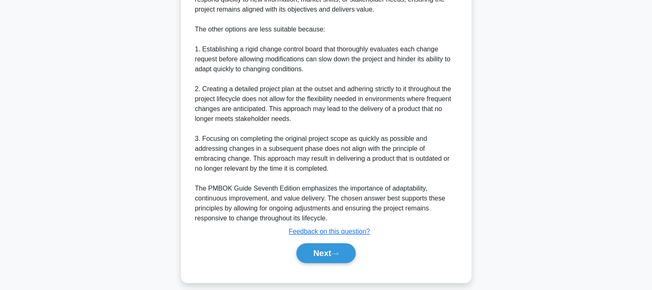
scroll to position [360, 0]
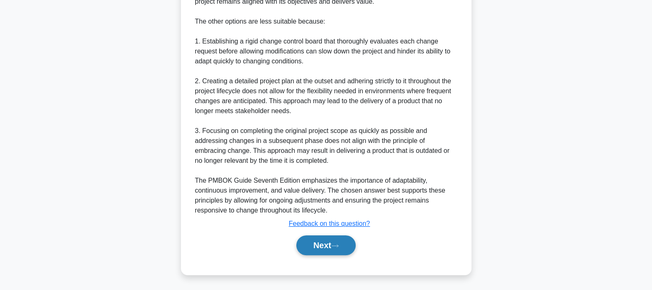
click at [317, 237] on button "Next" at bounding box center [325, 246] width 59 height 20
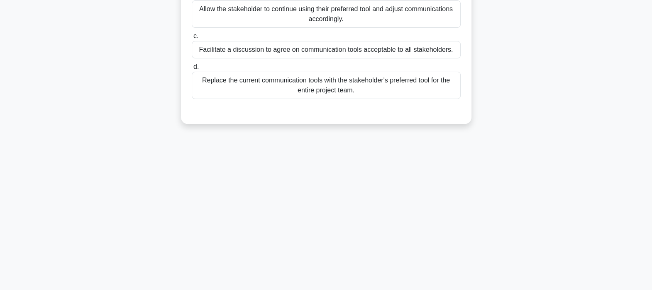
scroll to position [0, 0]
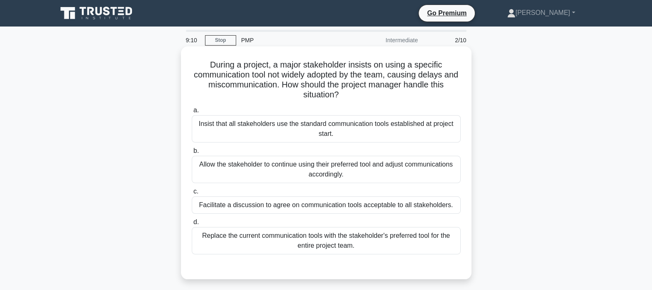
click at [283, 131] on div "Insist that all stakeholders use the standard communication tools established a…" at bounding box center [326, 128] width 269 height 27
click at [192, 113] on input "a. Insist that all stakeholders use the standard communication tools establishe…" at bounding box center [192, 110] width 0 height 5
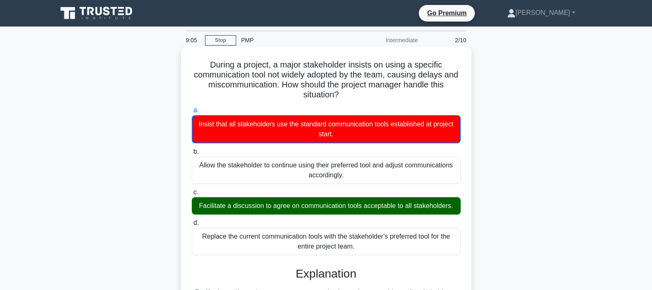
scroll to position [161, 0]
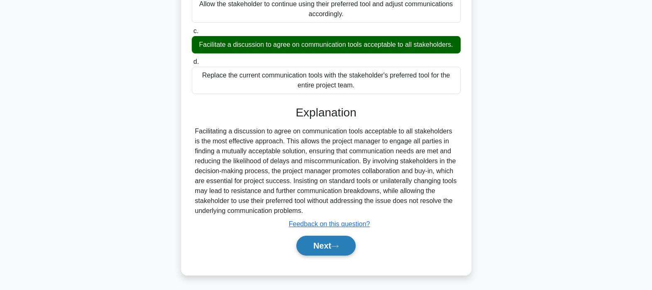
click at [340, 250] on button "Next" at bounding box center [325, 246] width 59 height 20
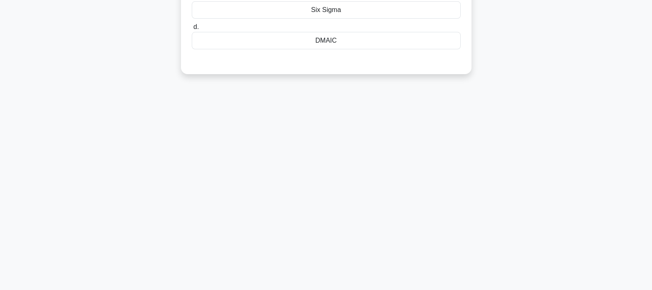
scroll to position [0, 0]
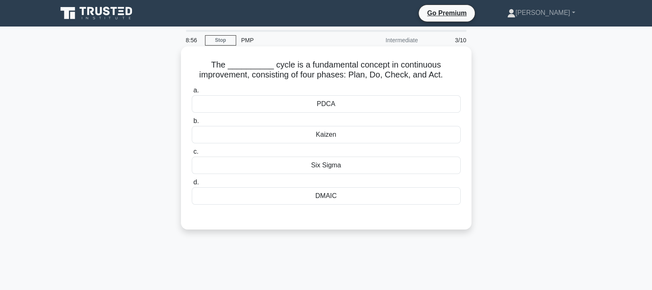
click at [330, 110] on div "PDCA" at bounding box center [326, 103] width 269 height 17
click at [192, 93] on input "a. PDCA" at bounding box center [192, 90] width 0 height 5
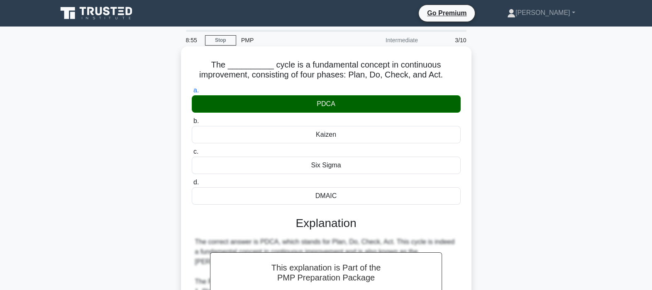
scroll to position [211, 0]
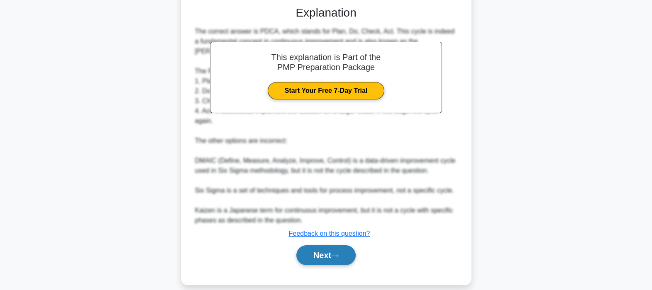
click at [309, 246] on button "Next" at bounding box center [325, 256] width 59 height 20
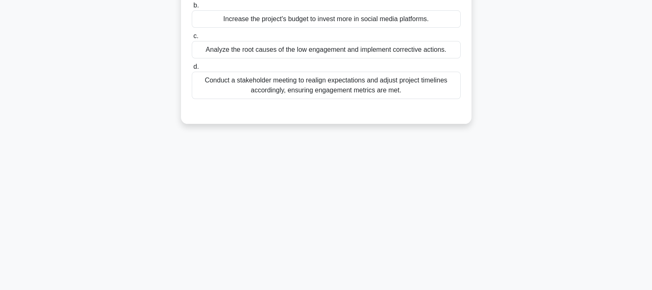
scroll to position [0, 0]
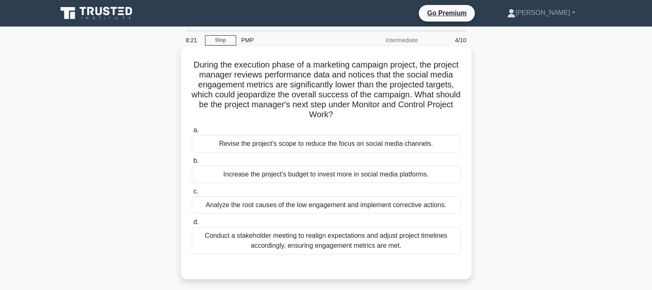
click at [260, 212] on div "Analyze the root causes of the low engagement and implement corrective actions." at bounding box center [326, 205] width 269 height 17
click at [192, 195] on input "c. Analyze the root causes of the low engagement and implement corrective actio…" at bounding box center [192, 191] width 0 height 5
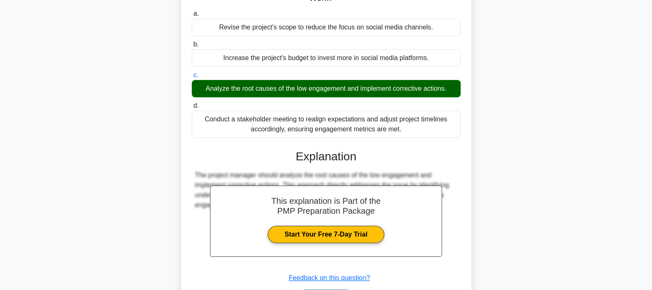
scroll to position [171, 0]
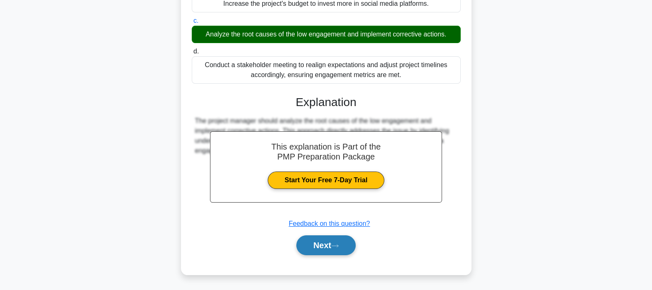
click at [326, 245] on button "Next" at bounding box center [325, 246] width 59 height 20
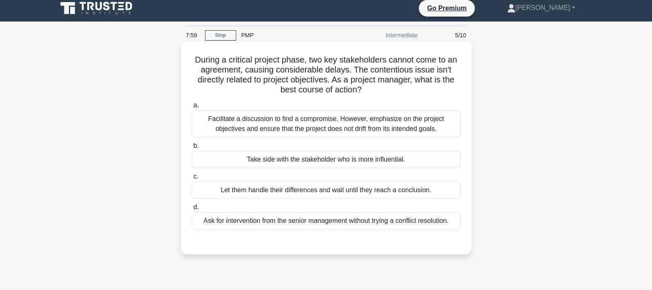
scroll to position [6, 0]
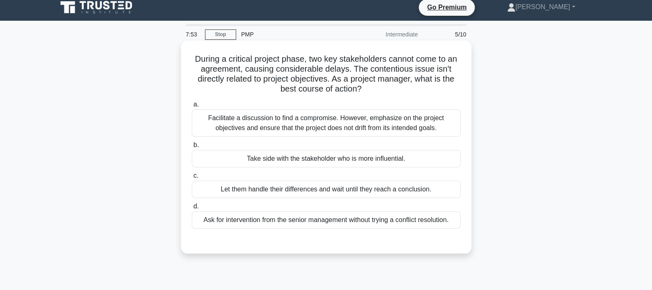
click at [397, 119] on div "Facilitate a discussion to find a compromise. However, emphasize on the project…" at bounding box center [326, 123] width 269 height 27
click at [192, 107] on input "a. Facilitate a discussion to find a compromise. However, emphasize on the proj…" at bounding box center [192, 104] width 0 height 5
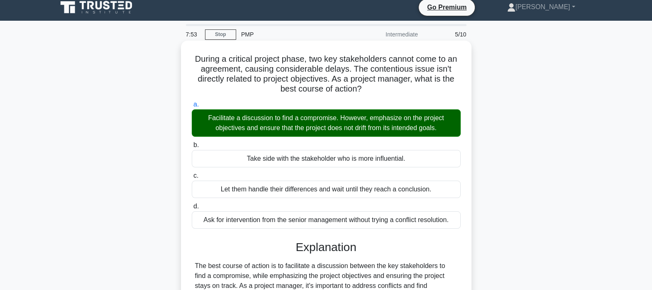
scroll to position [190, 0]
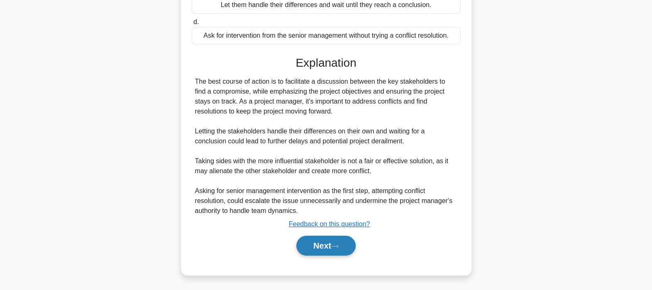
click at [322, 247] on button "Next" at bounding box center [325, 246] width 59 height 20
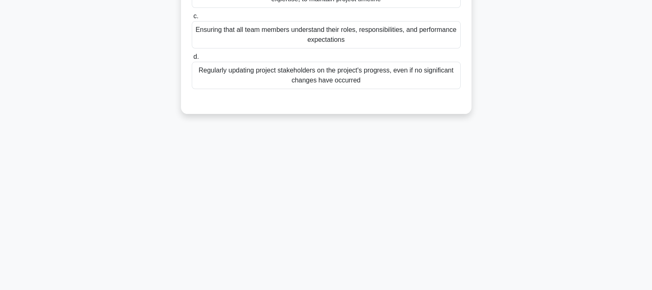
scroll to position [0, 0]
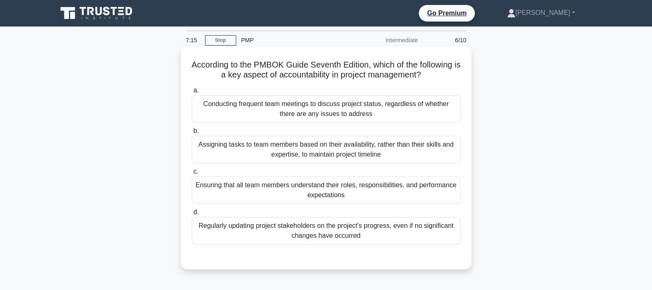
click at [359, 231] on div "Regularly updating project stakeholders on the project's progress, even if no s…" at bounding box center [326, 230] width 269 height 27
click at [192, 215] on input "d. Regularly updating project stakeholders on the project's progress, even if n…" at bounding box center [192, 212] width 0 height 5
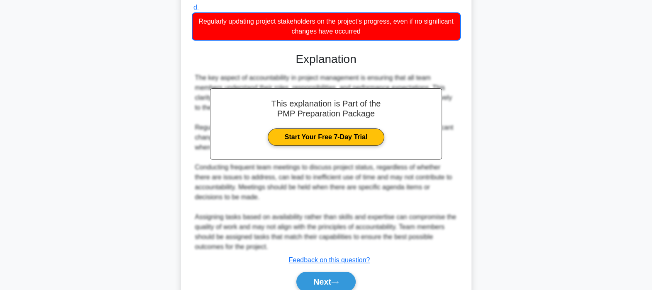
scroll to position [241, 0]
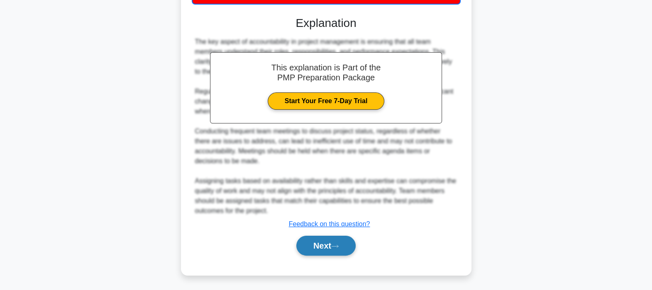
click at [320, 240] on button "Next" at bounding box center [325, 246] width 59 height 20
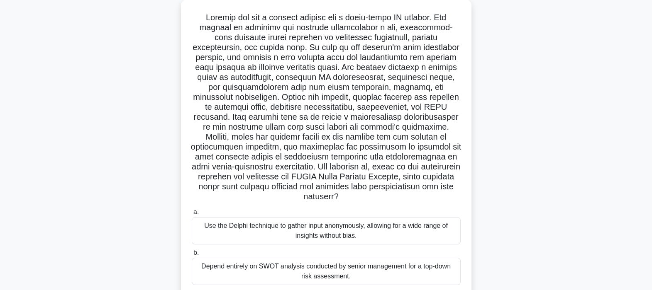
scroll to position [164, 0]
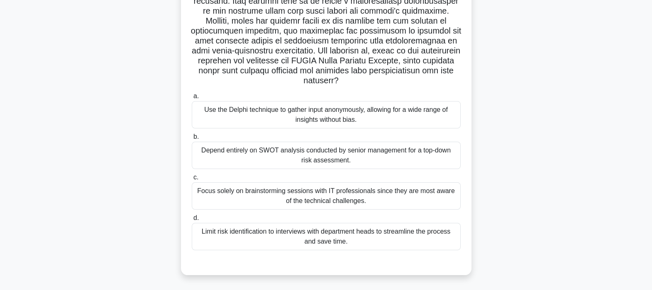
click at [320, 168] on div "Depend entirely on SWOT analysis conducted by senior management for a top-down …" at bounding box center [326, 155] width 269 height 27
click at [192, 140] on input "b. Depend entirely on SWOT analysis conducted by senior management for a top-do…" at bounding box center [192, 136] width 0 height 5
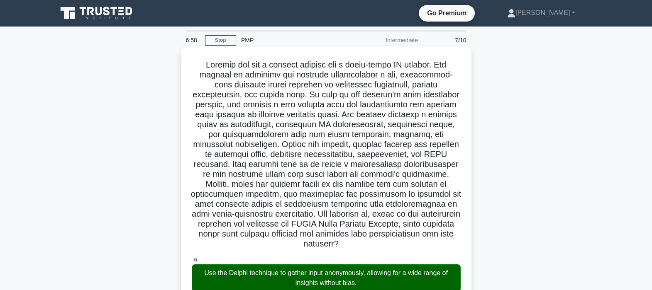
scroll to position [391, 0]
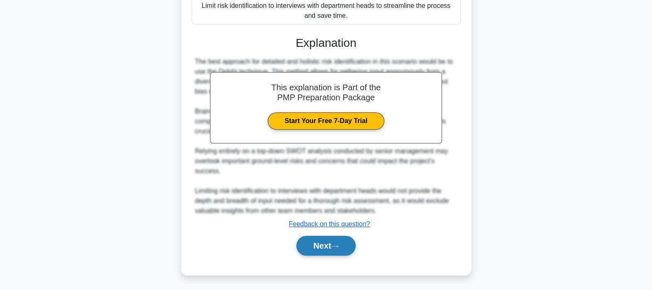
click at [331, 253] on button "Next" at bounding box center [325, 246] width 59 height 20
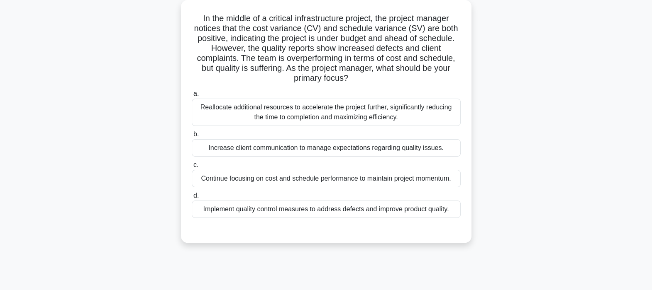
scroll to position [47, 0]
click at [268, 210] on div "Implement quality control measures to address defects and improve product quali…" at bounding box center [326, 208] width 269 height 17
click at [192, 198] on input "d. Implement quality control measures to address defects and improve product qu…" at bounding box center [192, 195] width 0 height 5
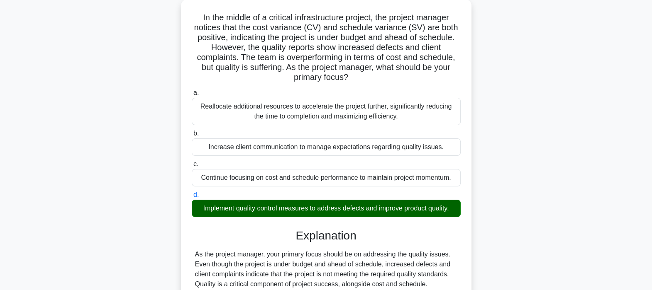
scroll to position [201, 0]
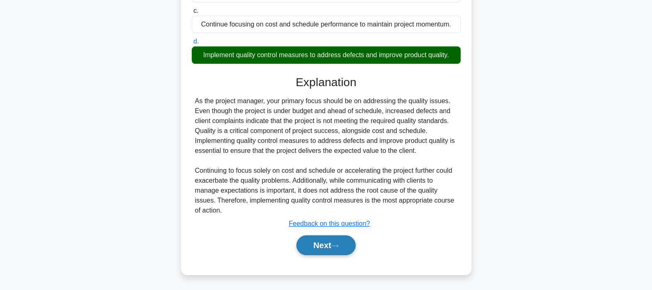
click at [308, 241] on button "Next" at bounding box center [325, 246] width 59 height 20
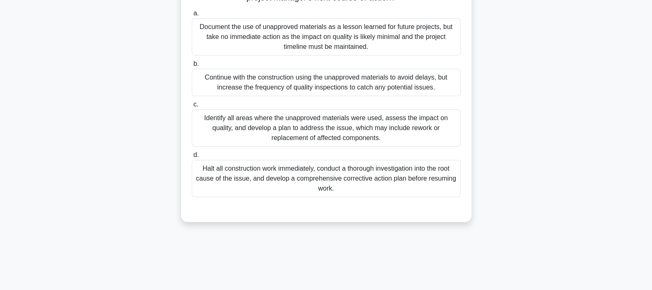
scroll to position [98, 0]
click at [401, 132] on div "Identify all areas where the unapproved materials were used, assess the impact …" at bounding box center [326, 127] width 269 height 37
click at [192, 107] on input "c. Identify all areas where the unapproved materials were used, assess the impa…" at bounding box center [192, 103] width 0 height 5
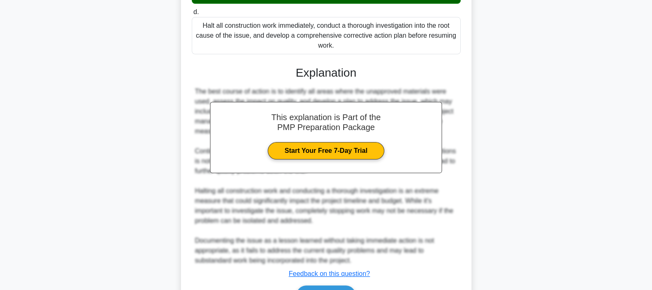
scroll to position [290, 0]
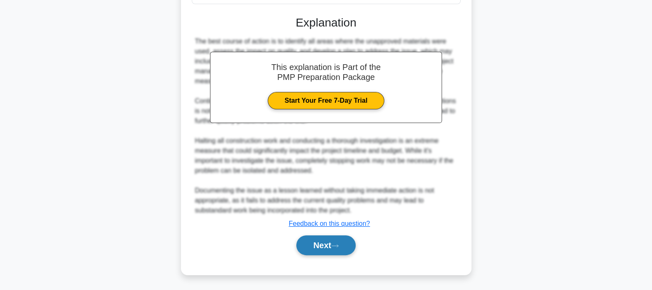
click at [324, 240] on button "Next" at bounding box center [325, 246] width 59 height 20
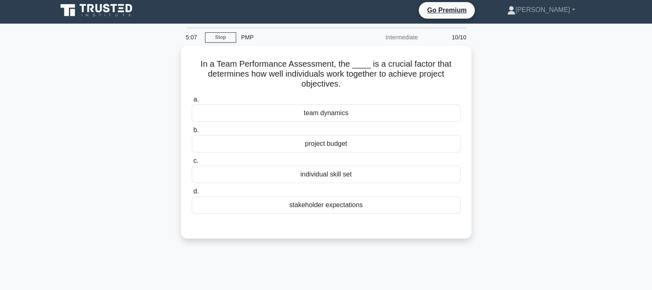
scroll to position [0, 0]
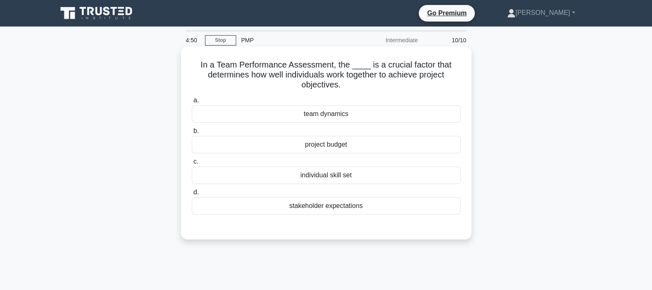
click at [340, 116] on div "team dynamics" at bounding box center [326, 113] width 269 height 17
click at [192, 103] on input "a. team dynamics" at bounding box center [192, 100] width 0 height 5
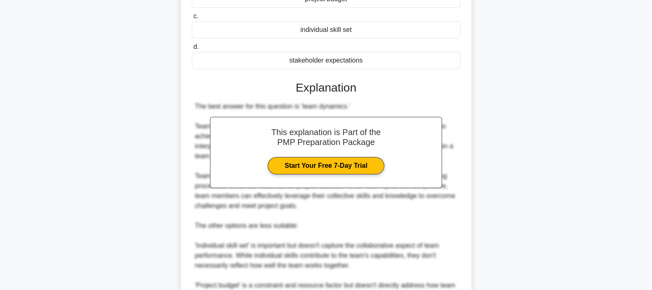
scroll to position [290, 0]
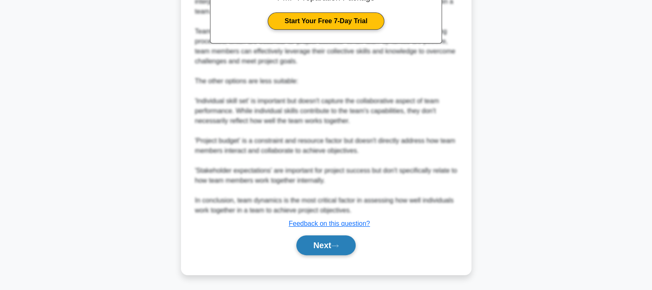
click at [323, 250] on button "Next" at bounding box center [325, 246] width 59 height 20
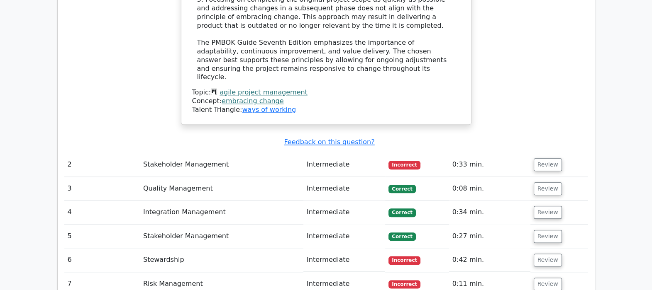
scroll to position [1228, 0]
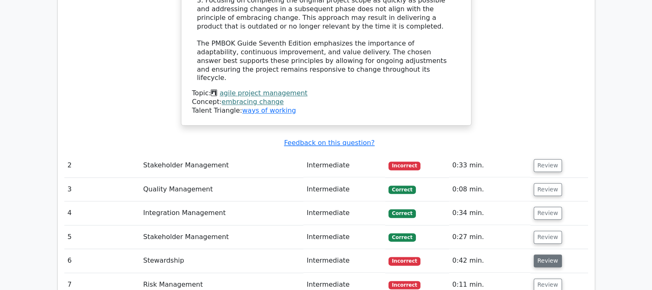
click at [543, 255] on button "Review" at bounding box center [548, 261] width 28 height 13
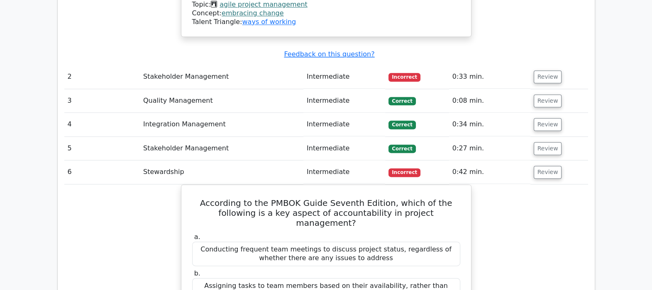
scroll to position [1317, 0]
click at [549, 166] on button "Review" at bounding box center [548, 172] width 28 height 13
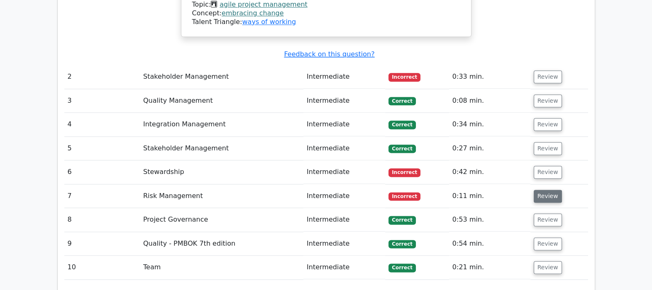
click at [546, 190] on button "Review" at bounding box center [548, 196] width 28 height 13
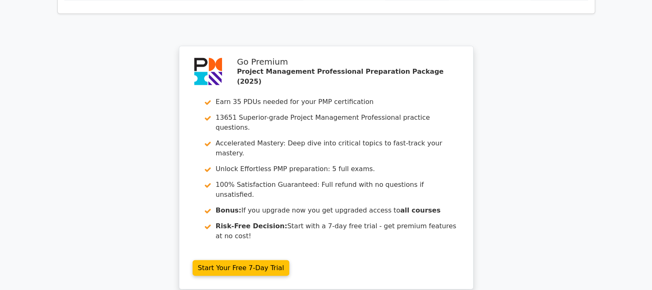
scroll to position [2251, 0]
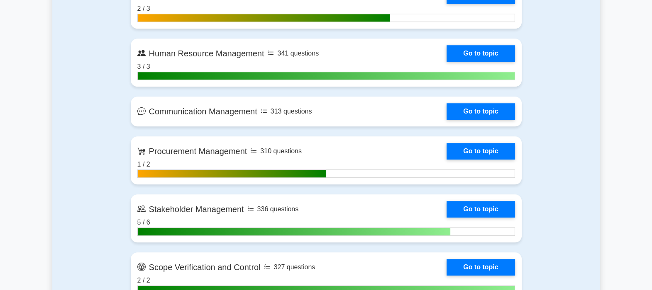
scroll to position [943, 0]
